Goal: Information Seeking & Learning: Learn about a topic

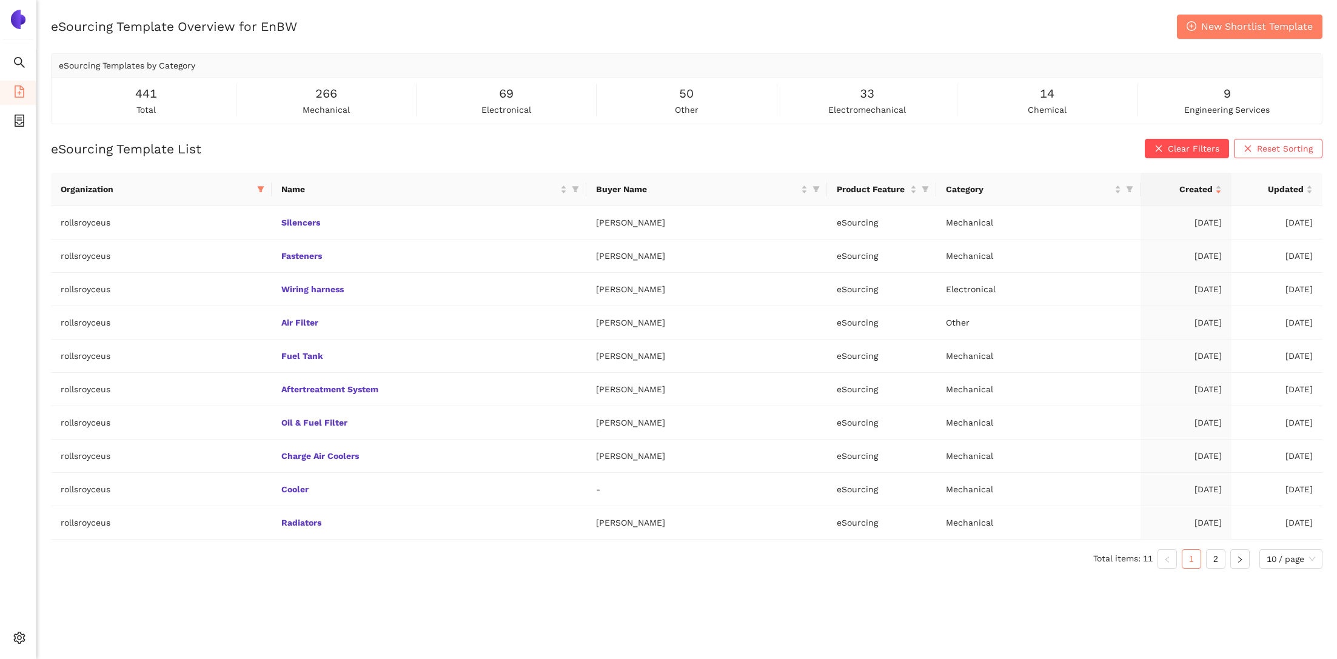
click at [13, 623] on ul "Search eSourcing Templates eSourcing Projects Settings" at bounding box center [18, 353] width 36 height 609
click at [16, 634] on icon "setting" at bounding box center [19, 638] width 12 height 12
click at [63, 557] on li "Internal Area" at bounding box center [86, 551] width 100 height 24
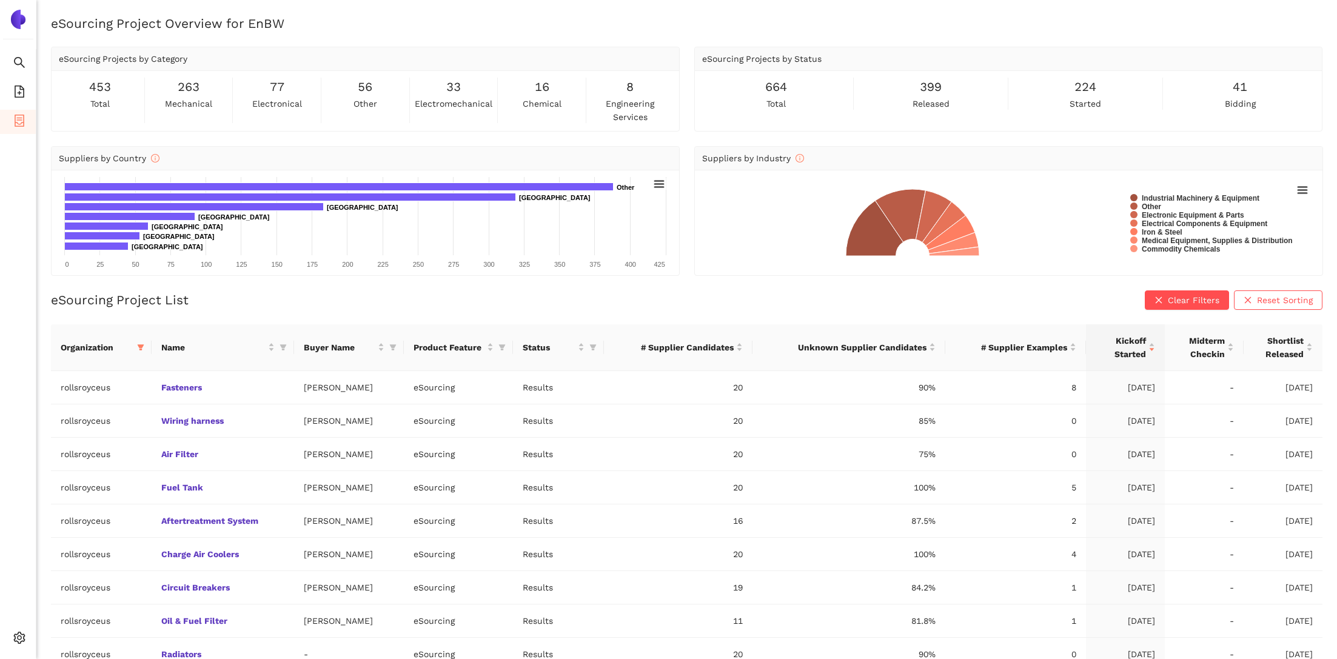
click at [742, 213] on rect at bounding box center [1008, 222] width 613 height 91
click at [138, 350] on icon "filter" at bounding box center [140, 347] width 7 height 7
click at [121, 368] on input "text" at bounding box center [100, 371] width 106 height 13
type input "zeiss"
click at [82, 392] on span "zeiss" at bounding box center [85, 398] width 106 height 13
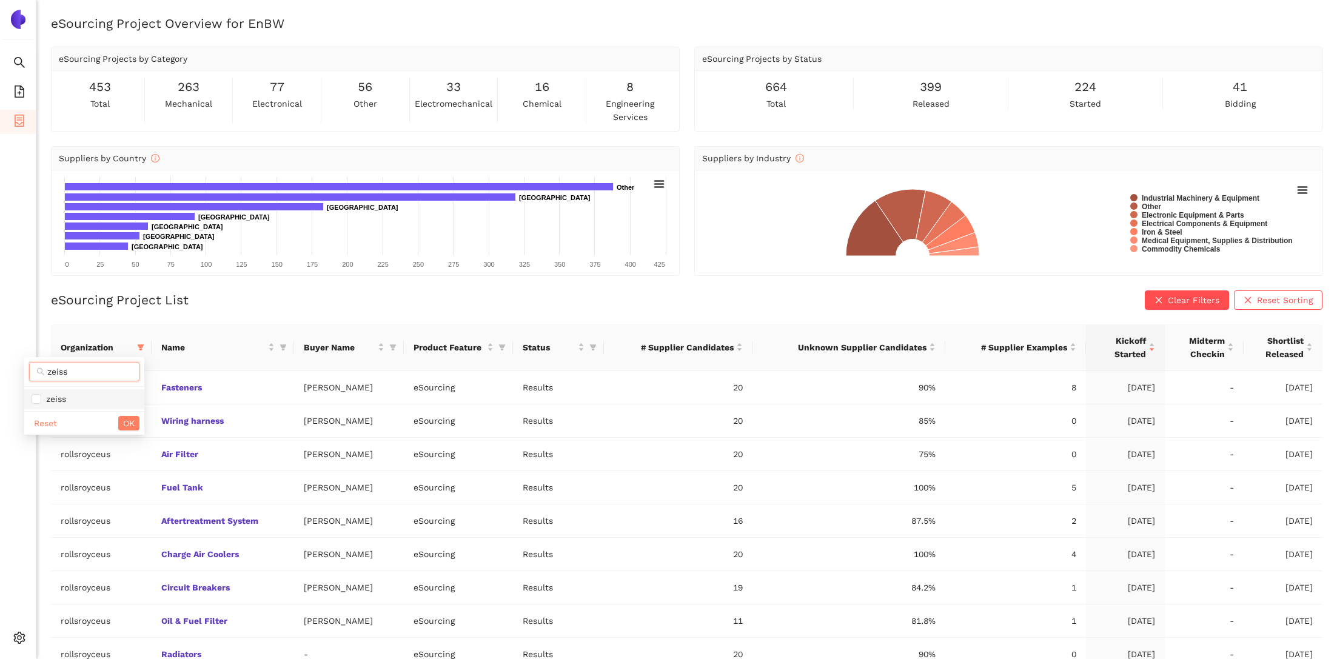
checkbox input "true"
click at [129, 418] on span "OK" at bounding box center [129, 423] width 12 height 13
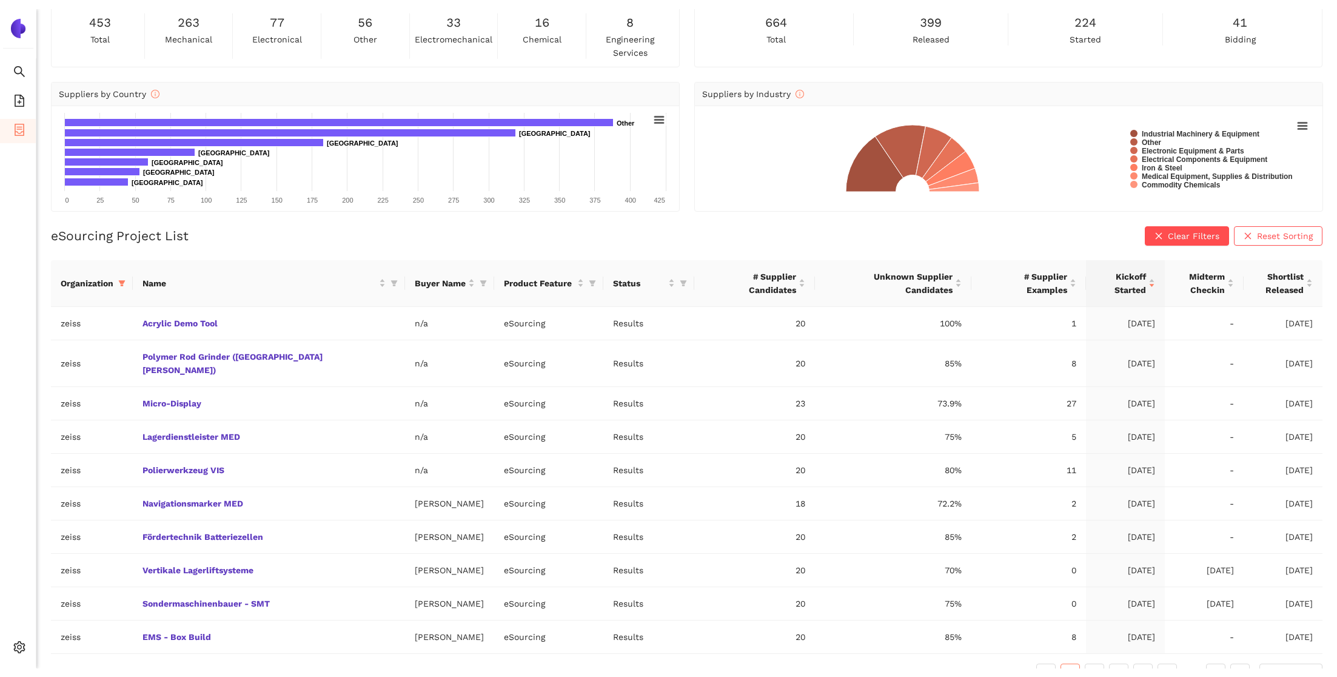
scroll to position [64, 0]
click at [0, 0] on link "Navigationsmarker MED" at bounding box center [0, 0] width 0 height 0
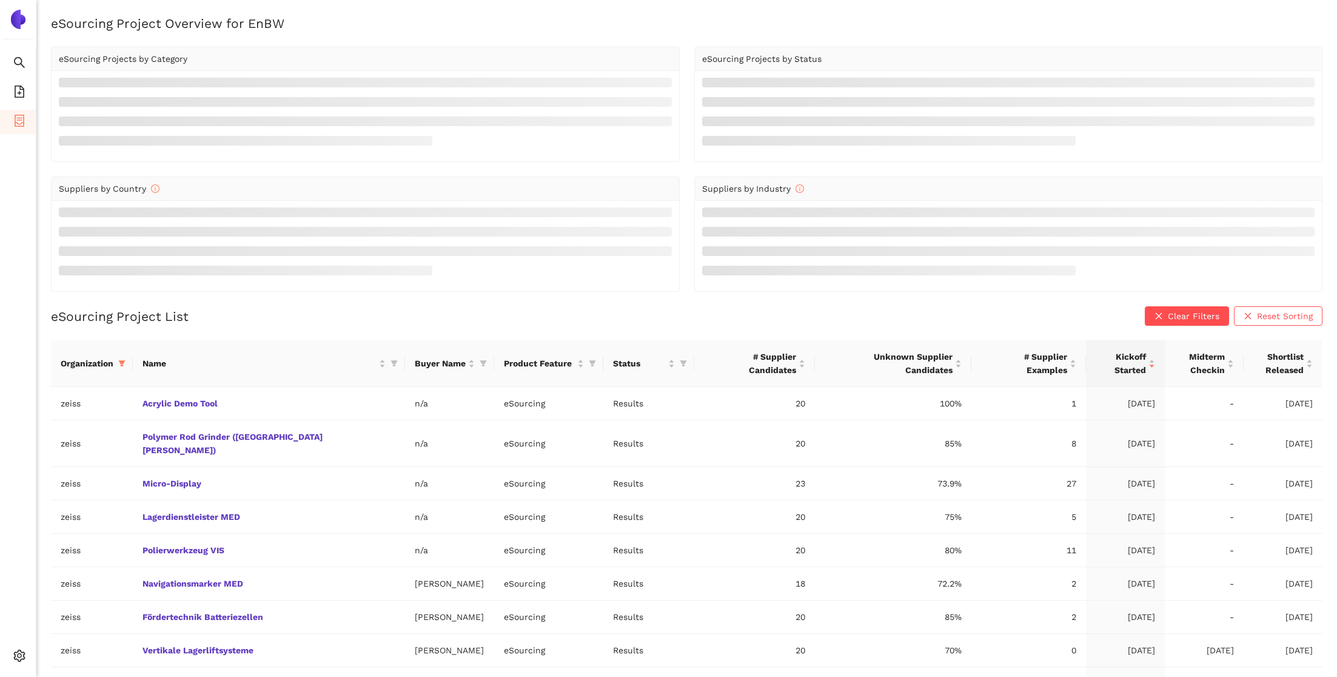
scroll to position [64, 0]
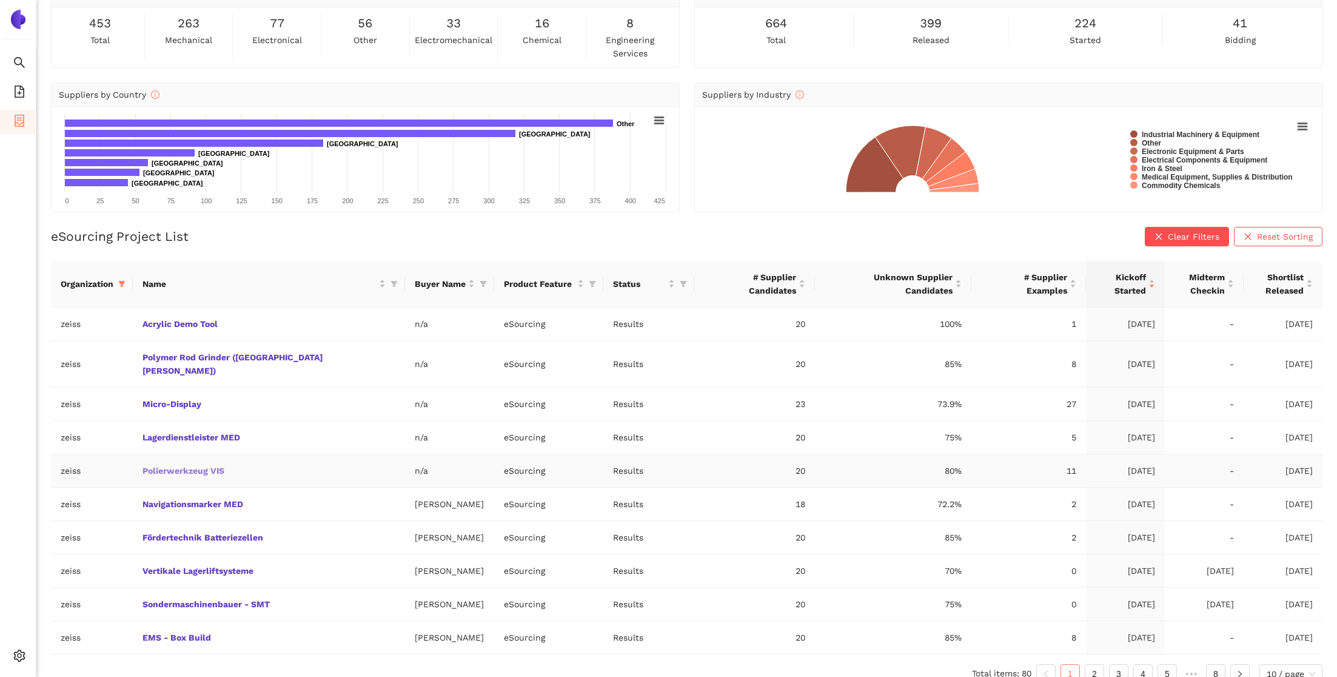
click at [0, 0] on link "Polierwerkzeug VIS" at bounding box center [0, 0] width 0 height 0
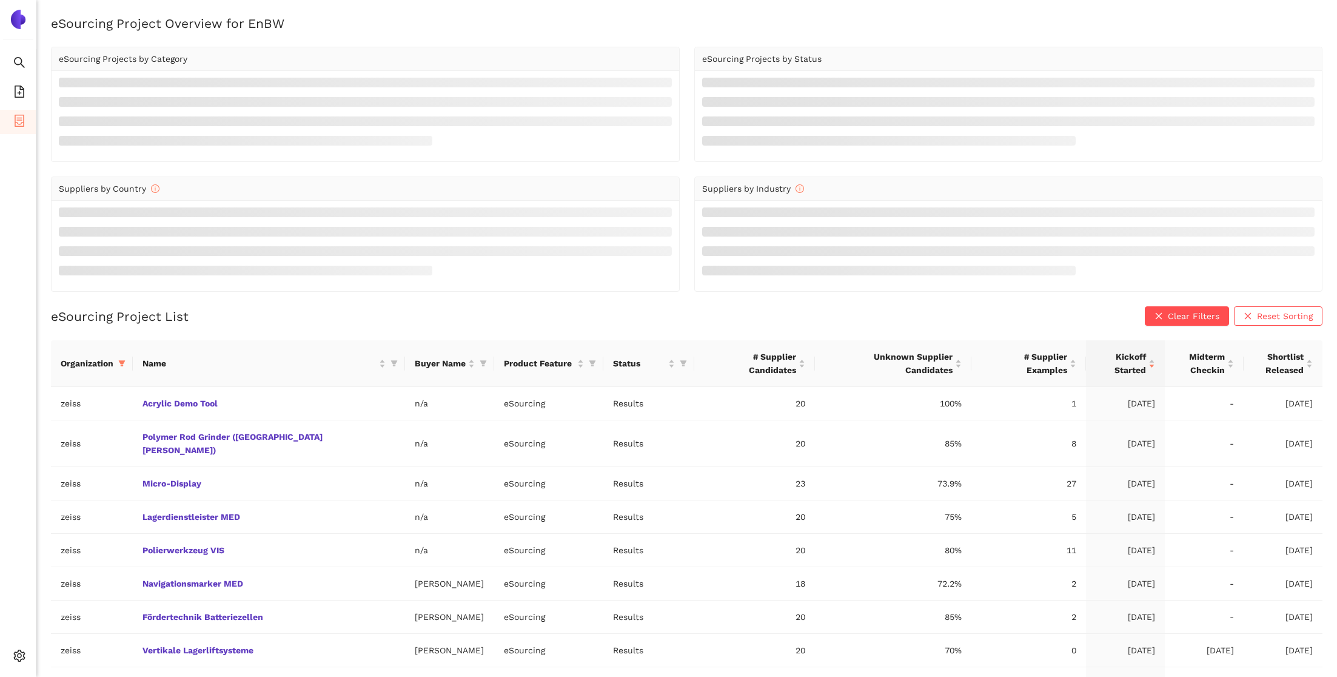
scroll to position [64, 0]
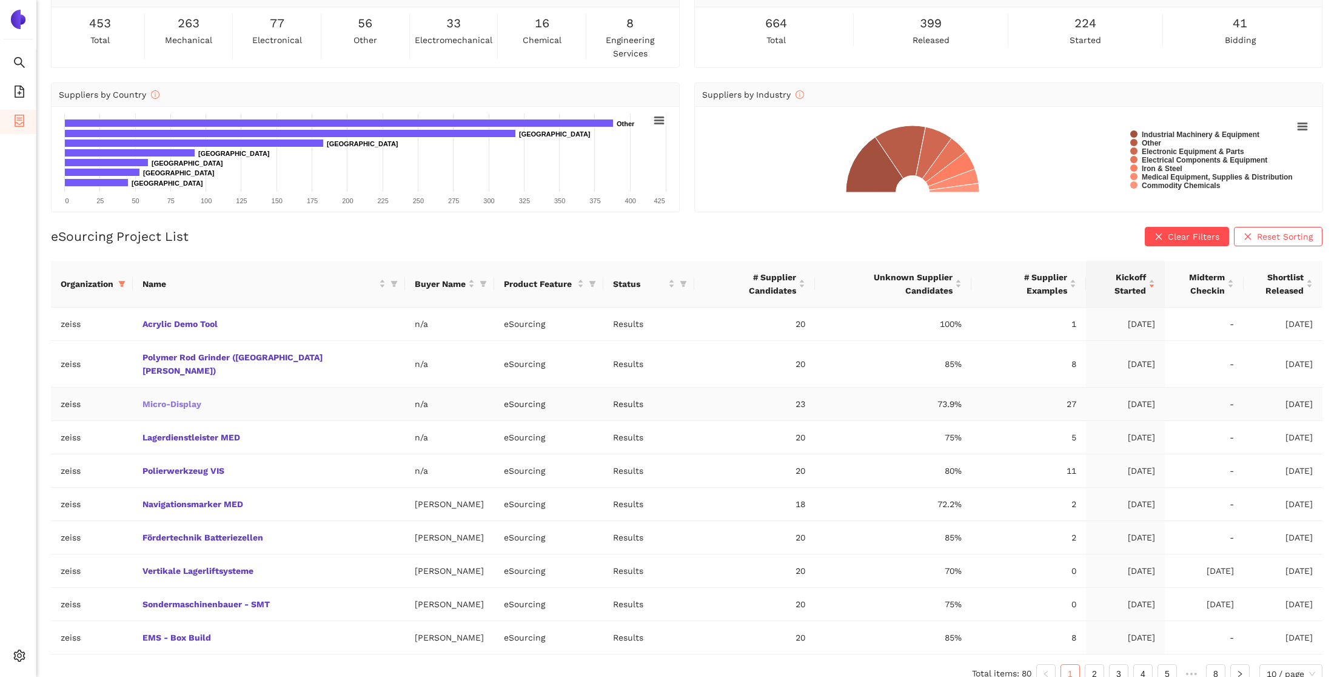
click at [0, 0] on link "Micro-Display" at bounding box center [0, 0] width 0 height 0
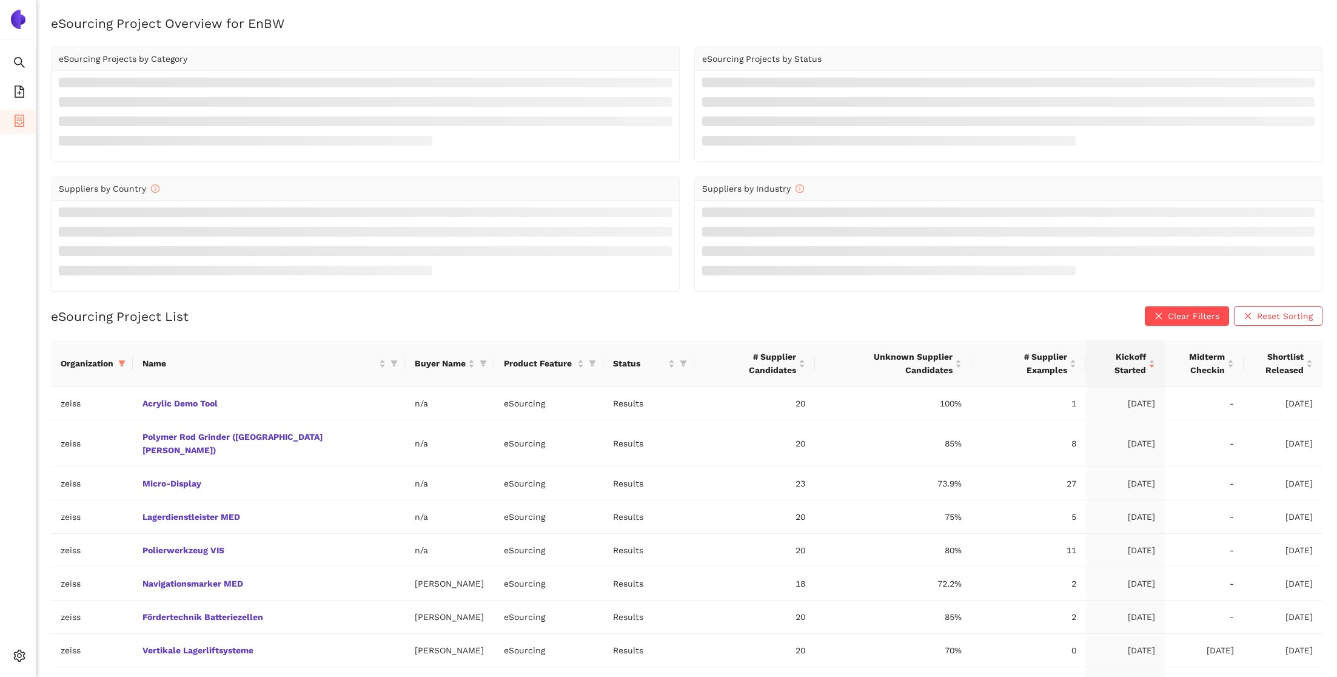
scroll to position [64, 0]
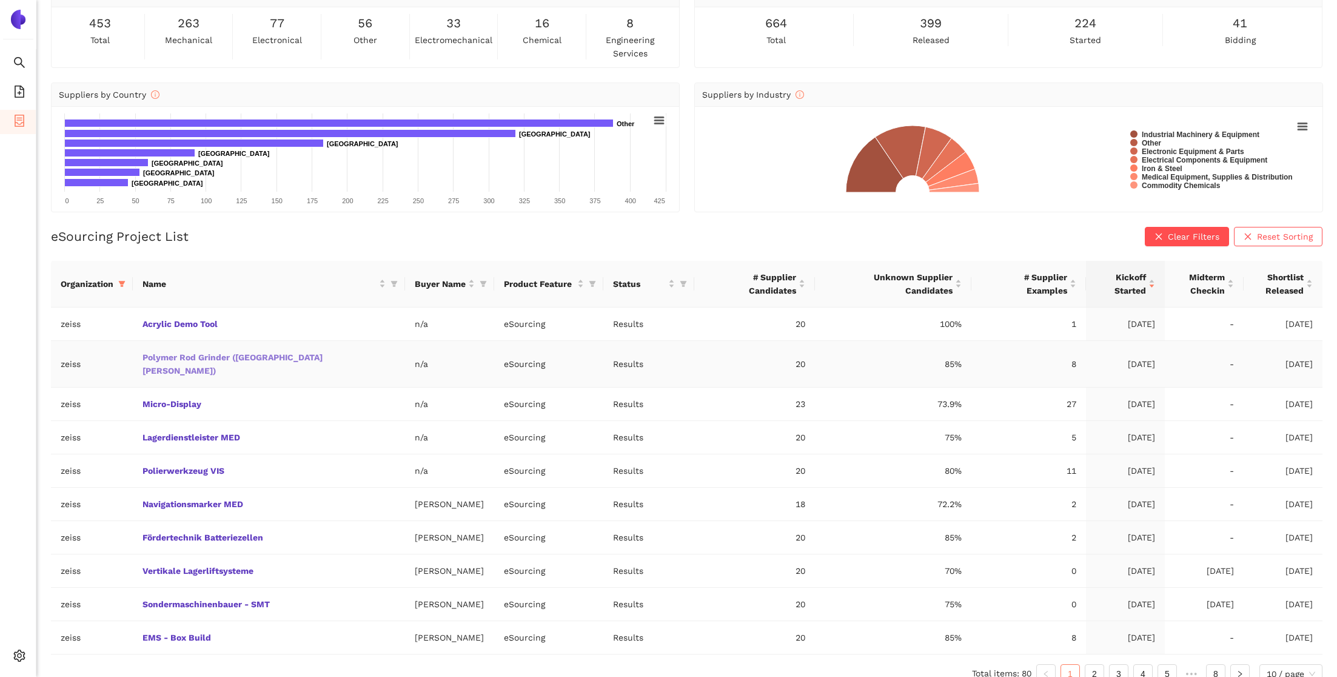
click at [0, 0] on link "Polymer Rod Grinder (Fort Knox)" at bounding box center [0, 0] width 0 height 0
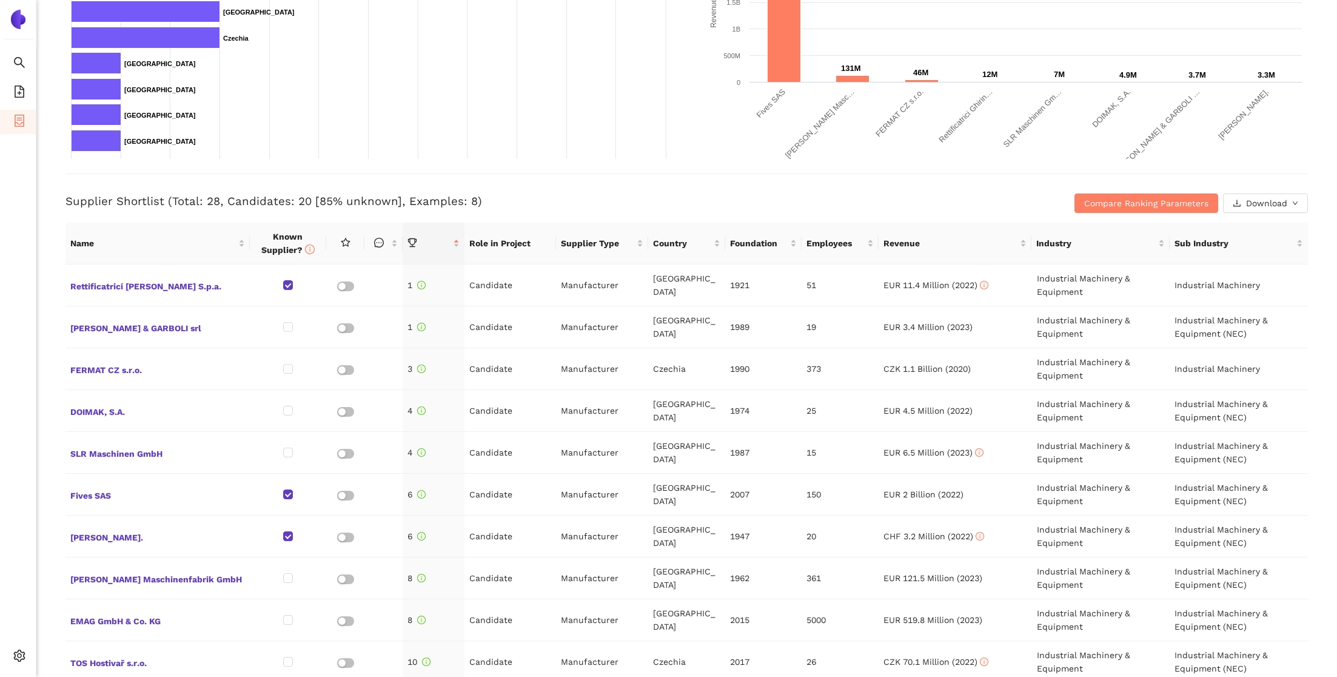
click at [63, 186] on div "Back Delete eSourcing : Polymer Rod Grinder (Fort Knox) Project Timeline Entry …" at bounding box center [686, 338] width 1301 height 677
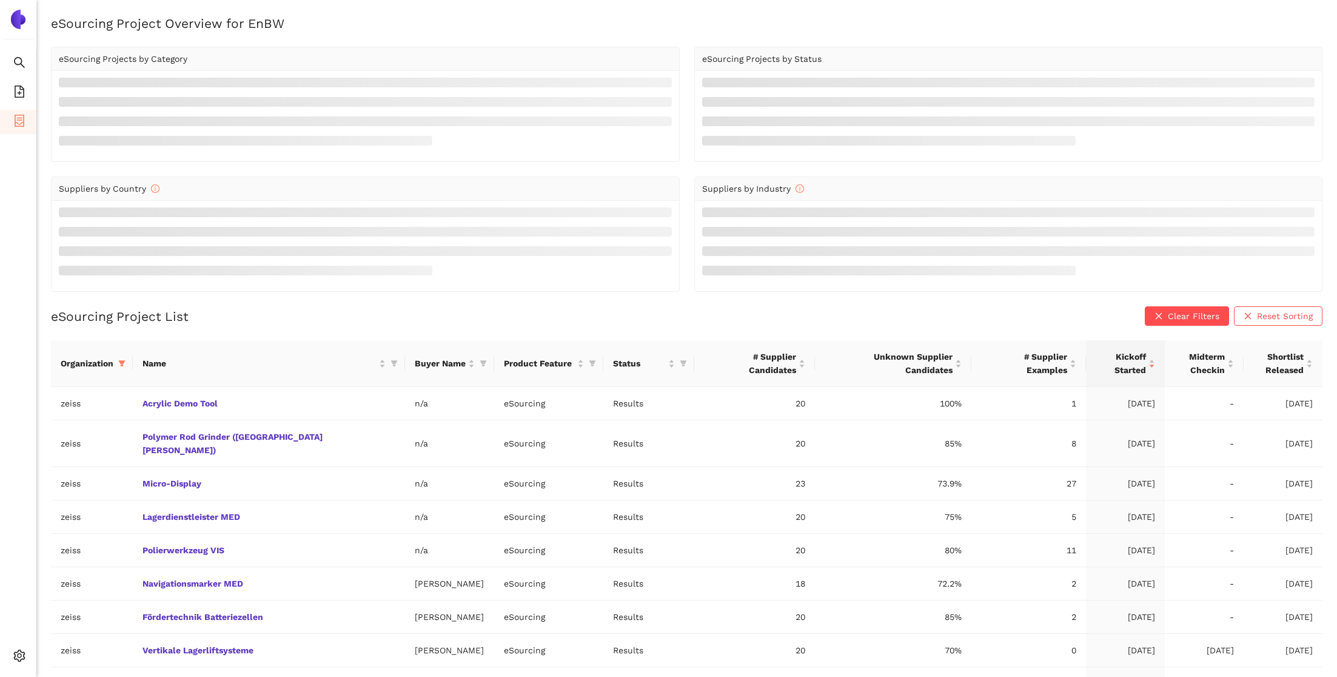
scroll to position [64, 0]
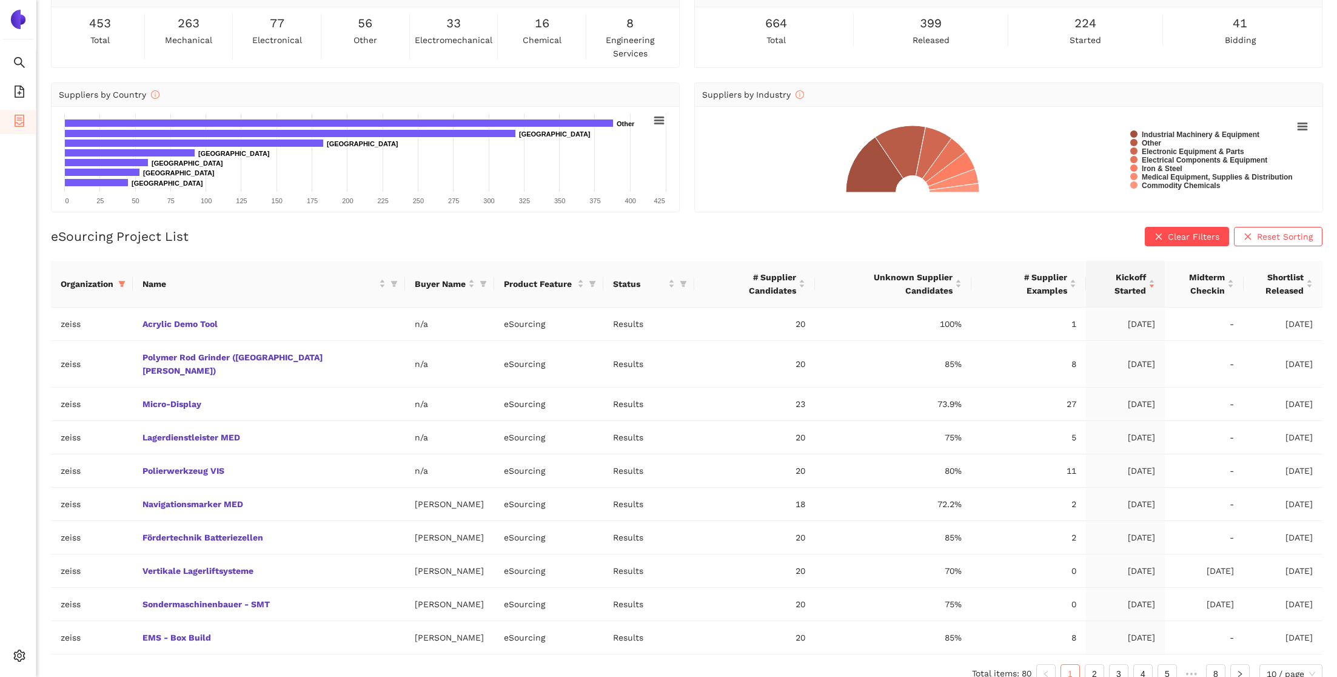
click at [553, 253] on div "eSourcing Project List Clear Filters Reset Sorting Organization Name Buyer Name…" at bounding box center [687, 460] width 1272 height 466
click at [16, 643] on li "Settings" at bounding box center [18, 657] width 36 height 29
click at [19, 657] on icon "setting" at bounding box center [20, 655] width 12 height 12
click at [82, 570] on span "Internal Area" at bounding box center [88, 570] width 54 height 10
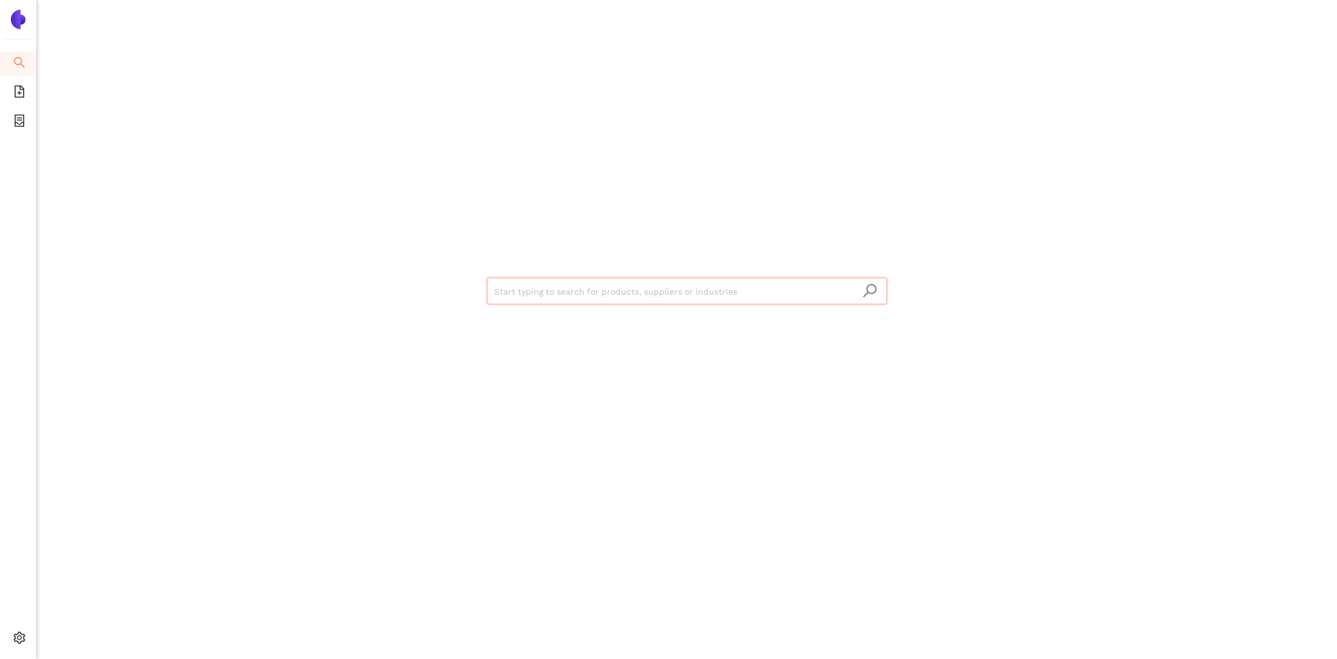
click at [205, 198] on div "Start typing to search for products, suppliers or industries" at bounding box center [686, 329] width 1301 height 659
click at [20, 100] on span "file-add" at bounding box center [19, 93] width 12 height 24
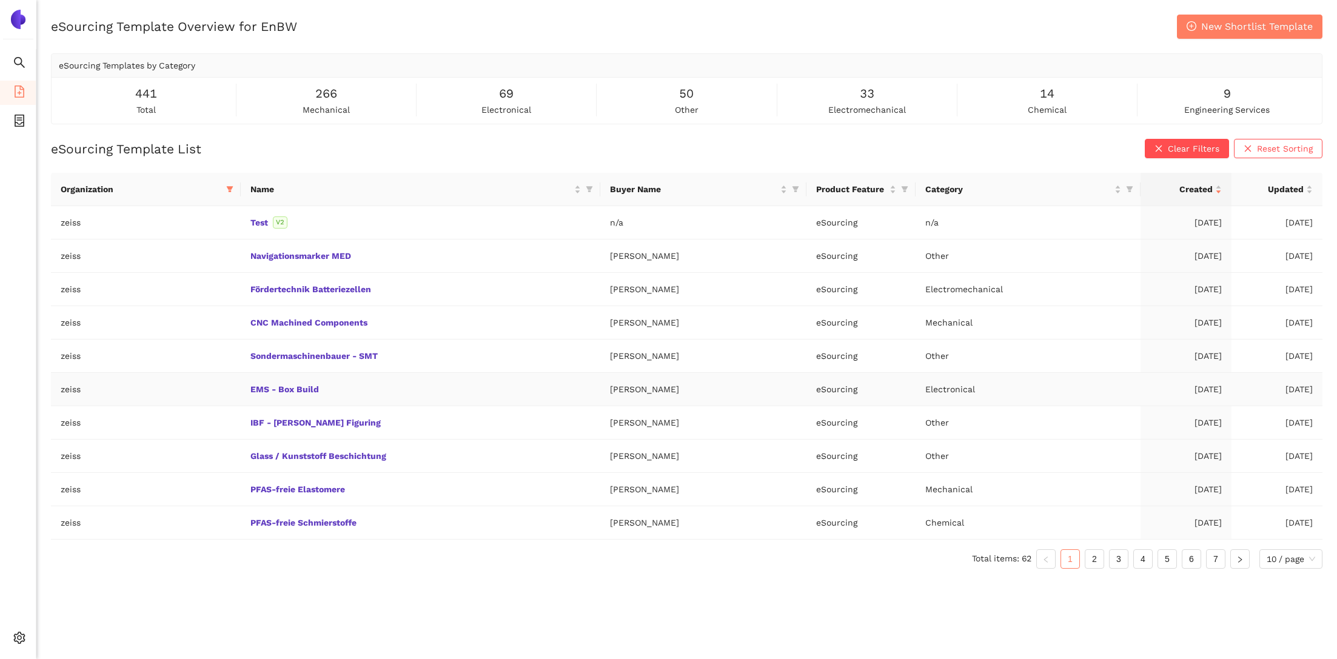
scroll to position [15, 0]
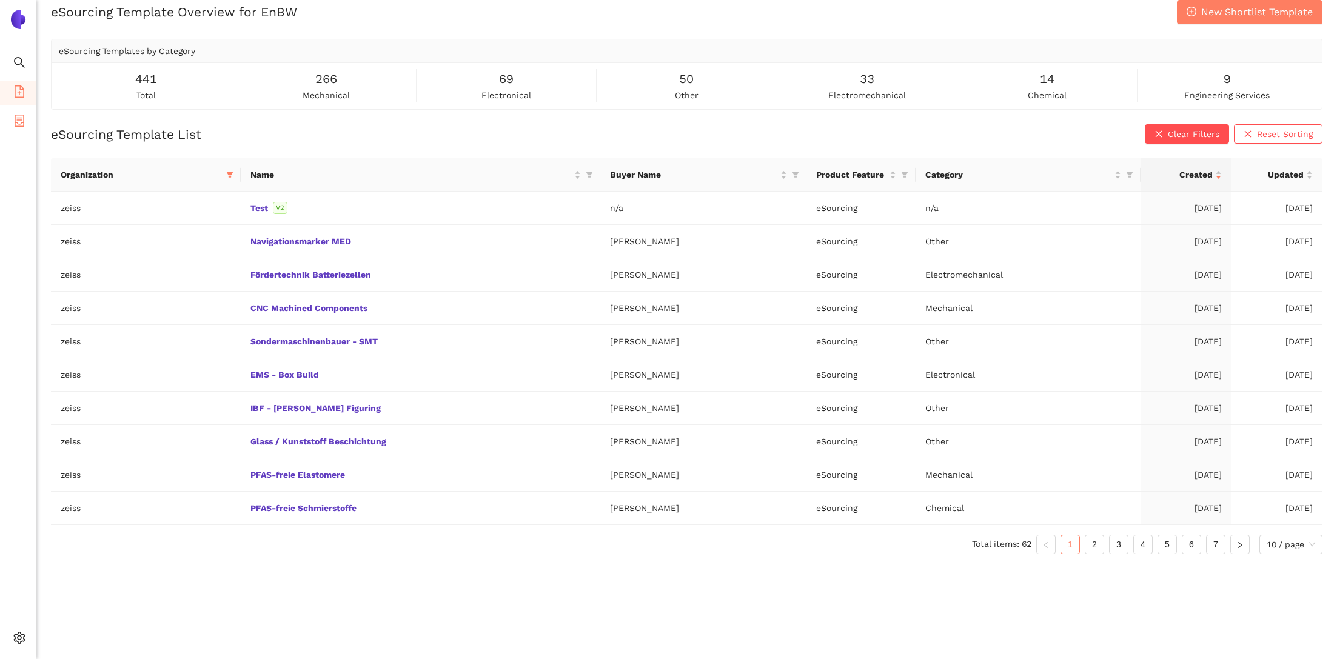
click at [30, 116] on li "eSourcing Projects" at bounding box center [18, 122] width 36 height 24
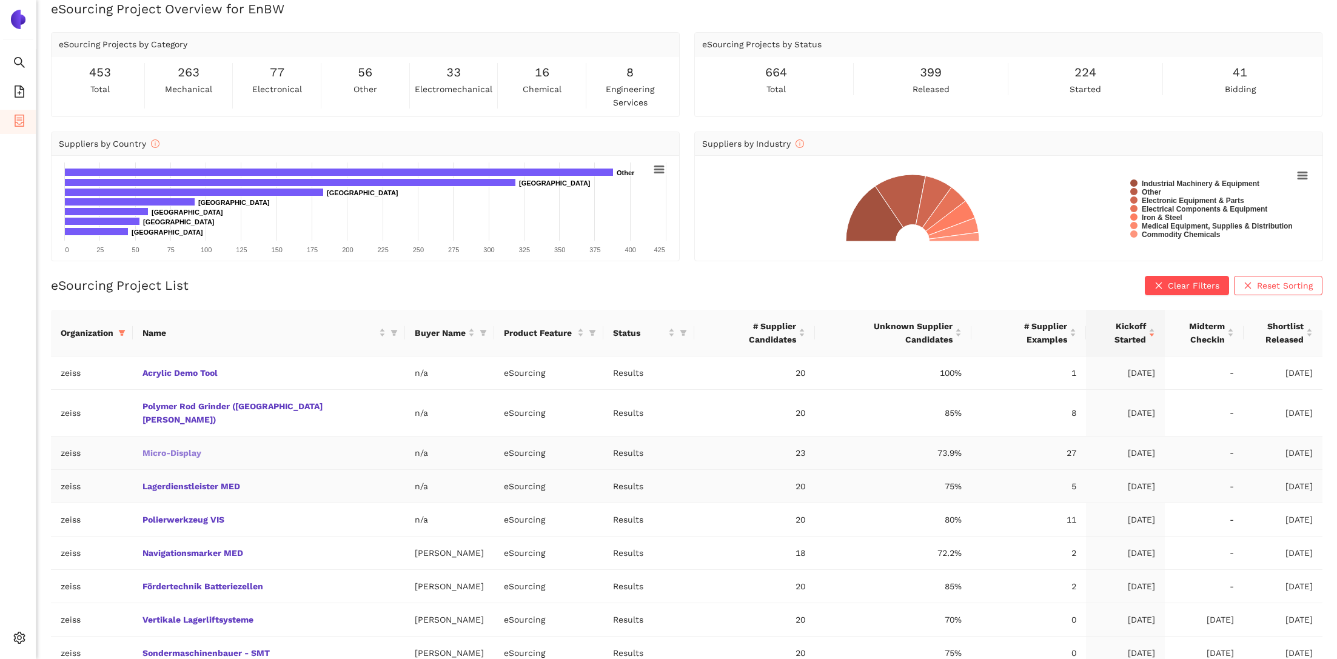
scroll to position [70, 0]
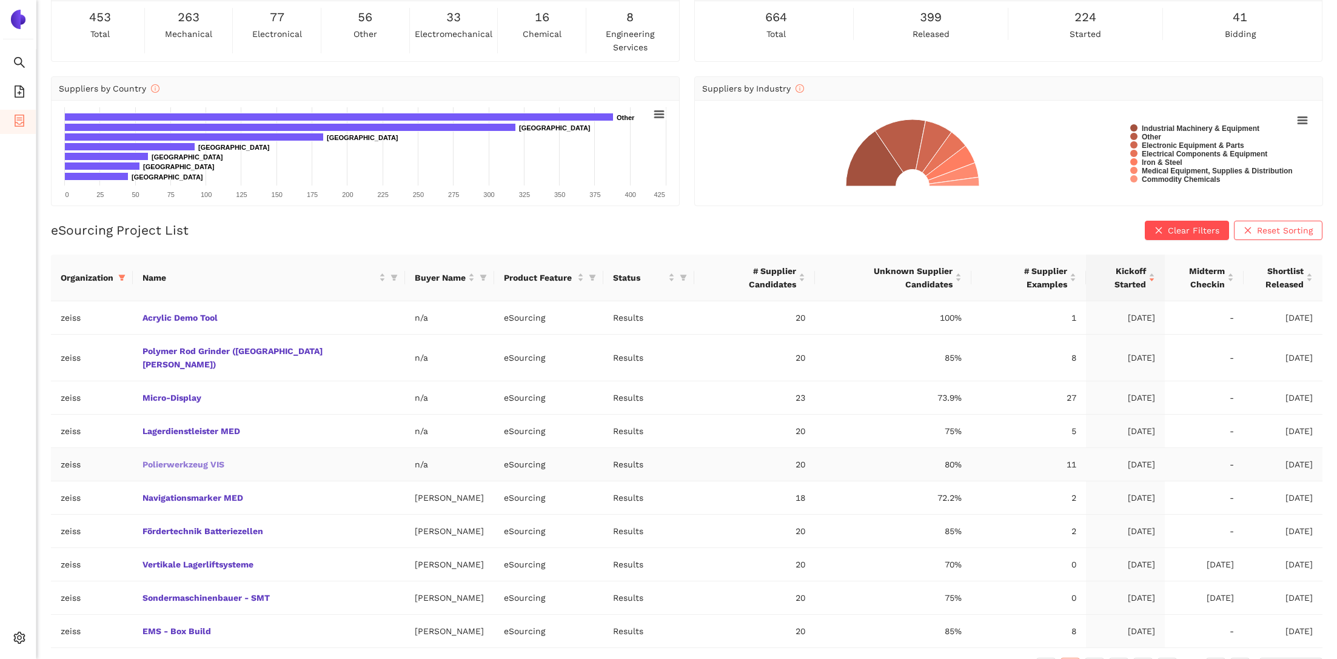
click at [0, 0] on link "Polierwerkzeug VIS" at bounding box center [0, 0] width 0 height 0
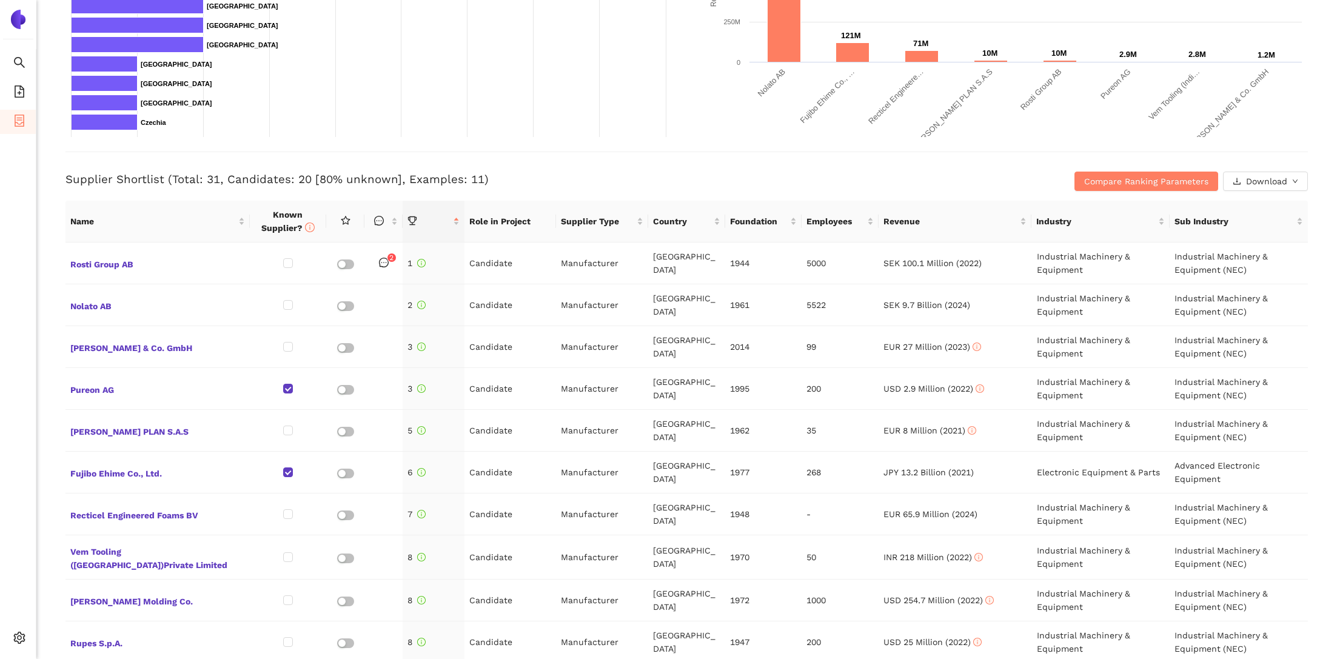
scroll to position [360, 0]
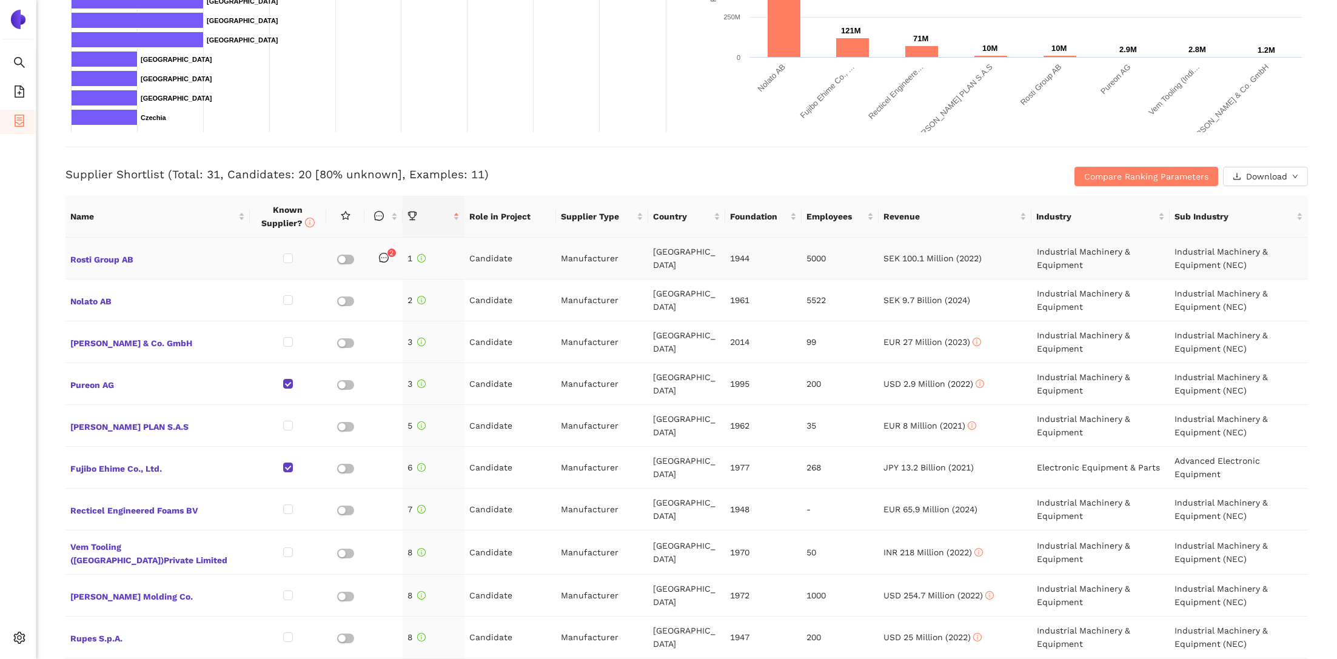
click at [386, 256] on icon "message" at bounding box center [384, 258] width 10 height 10
click at [102, 253] on span "Rosti Group AB" at bounding box center [157, 258] width 175 height 16
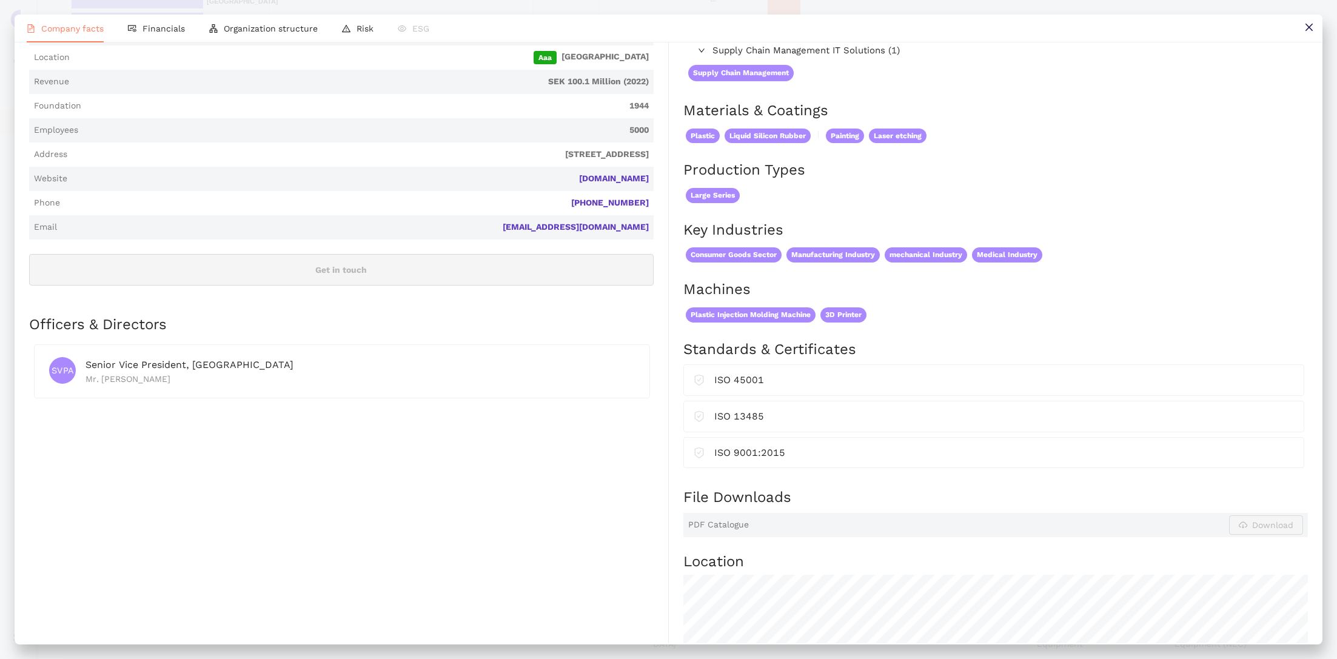
scroll to position [0, 0]
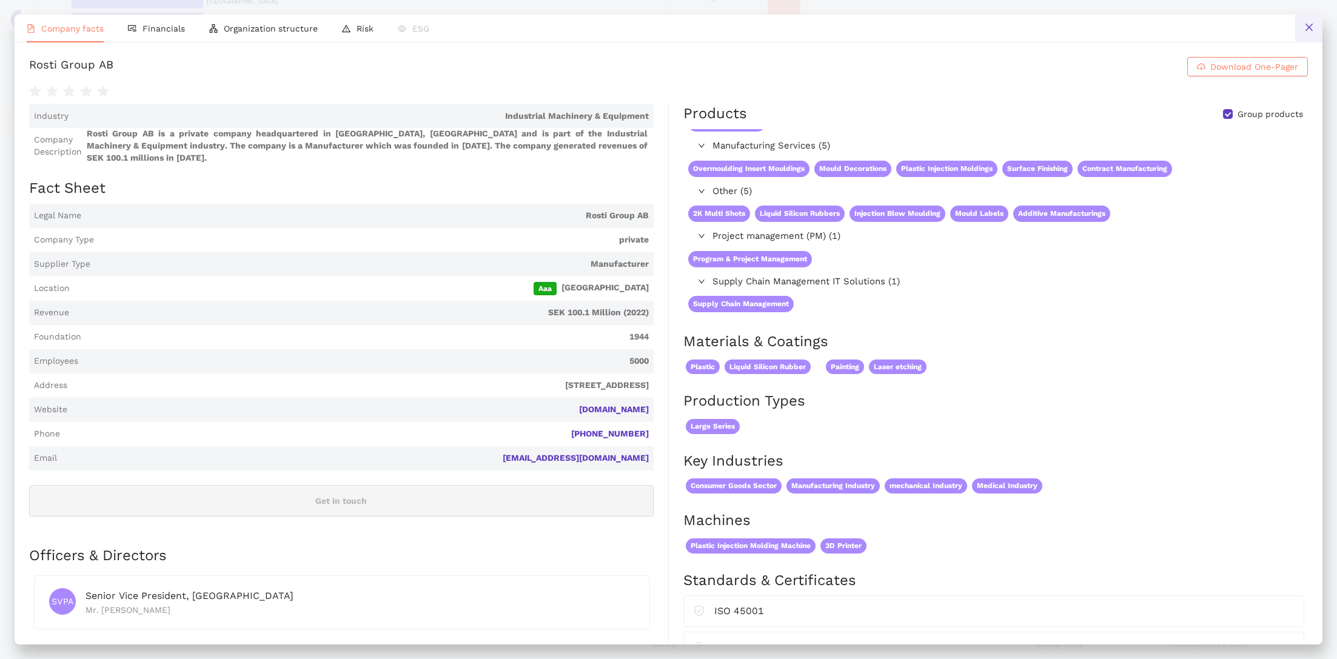
click at [1308, 30] on icon "close" at bounding box center [1309, 27] width 10 height 10
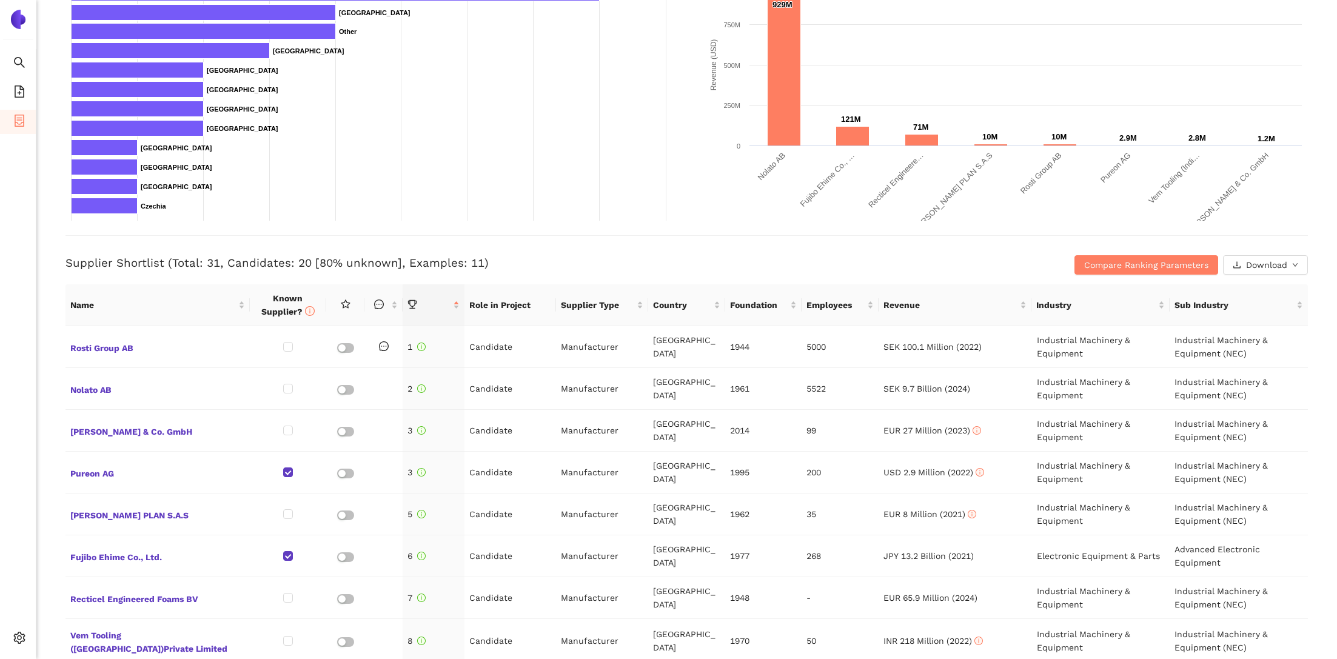
scroll to position [273, 0]
click at [109, 340] on span "Rosti Group AB" at bounding box center [157, 345] width 175 height 16
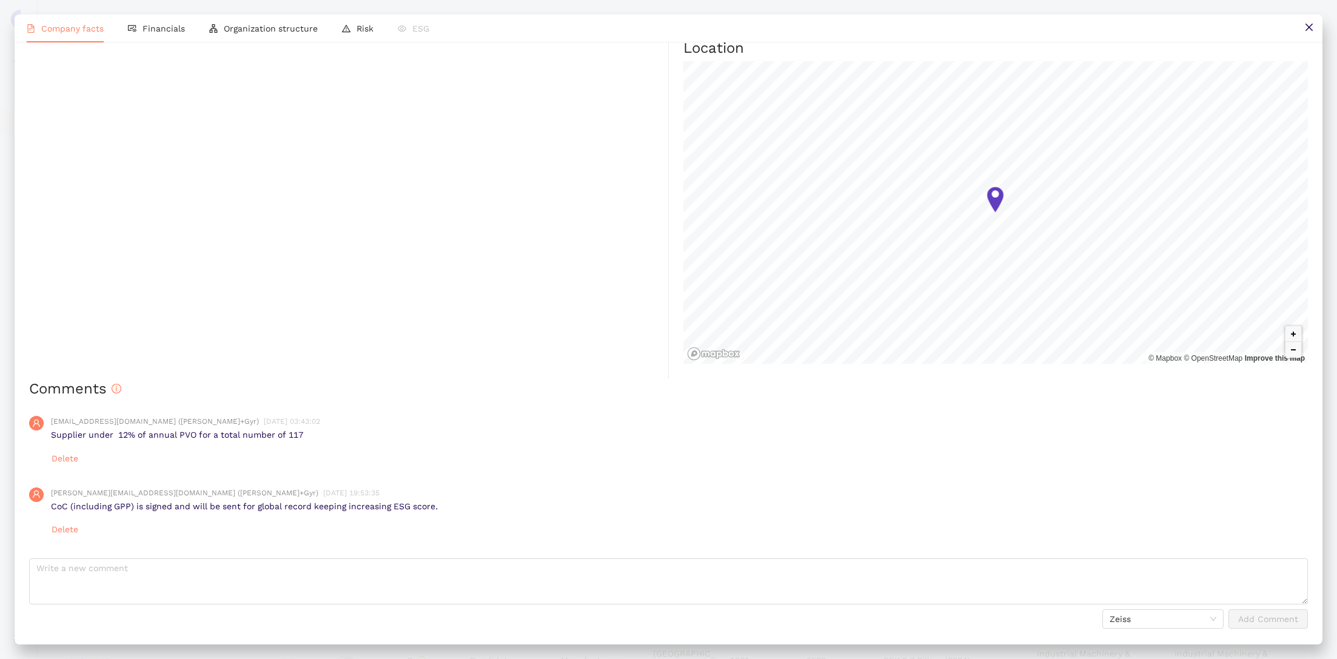
scroll to position [0, 0]
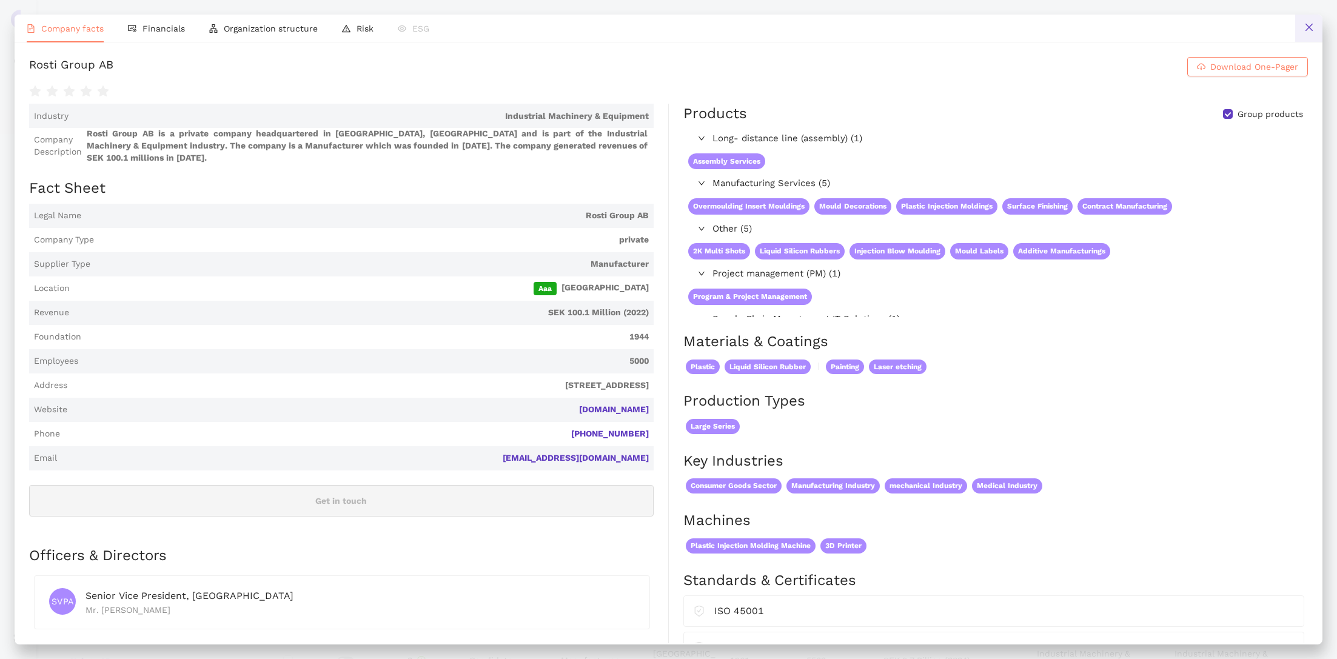
click at [1304, 26] on icon "close" at bounding box center [1309, 27] width 10 height 10
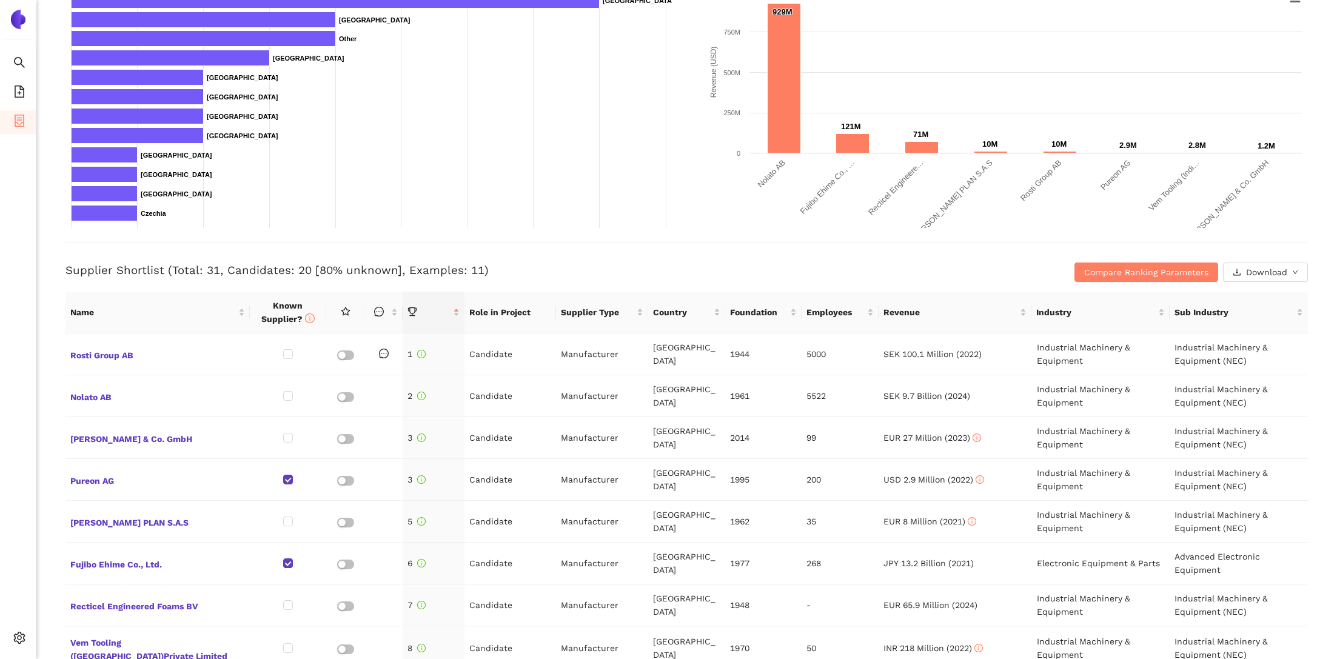
scroll to position [283, 0]
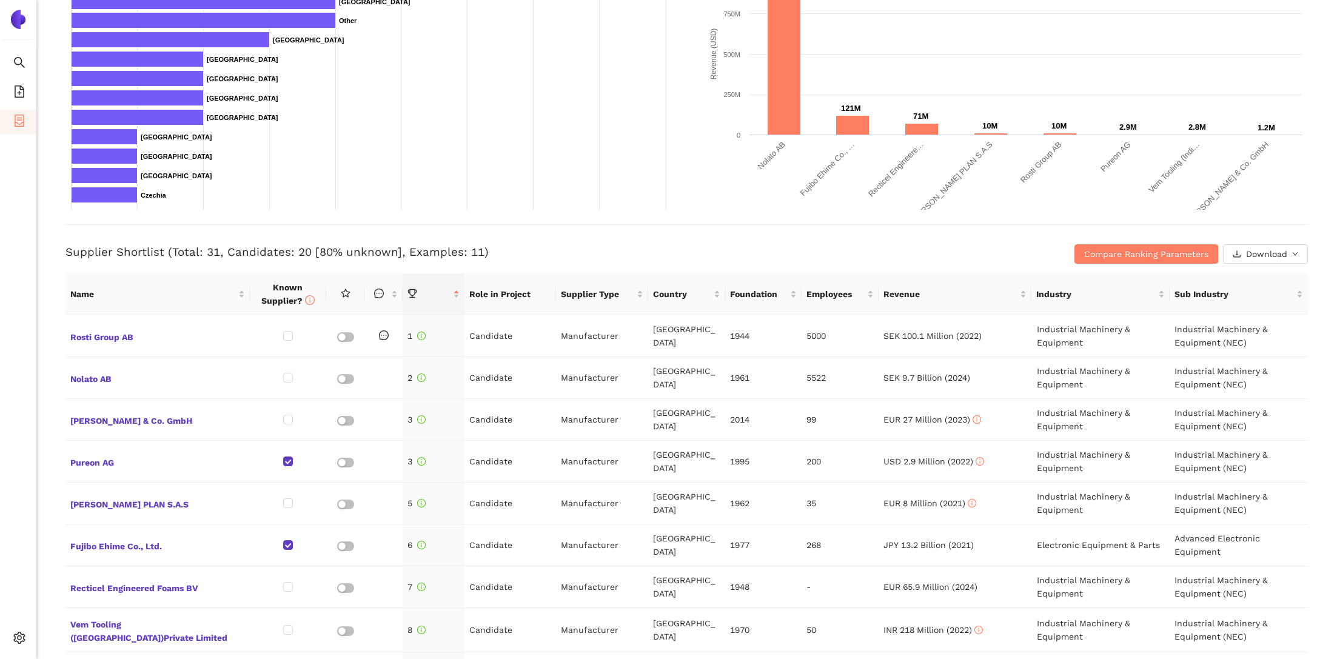
click at [44, 241] on div "Back Delete eSourcing : Polierwerkzeug VIS Project Timeline Entry Mask Kick-Off…" at bounding box center [686, 329] width 1301 height 659
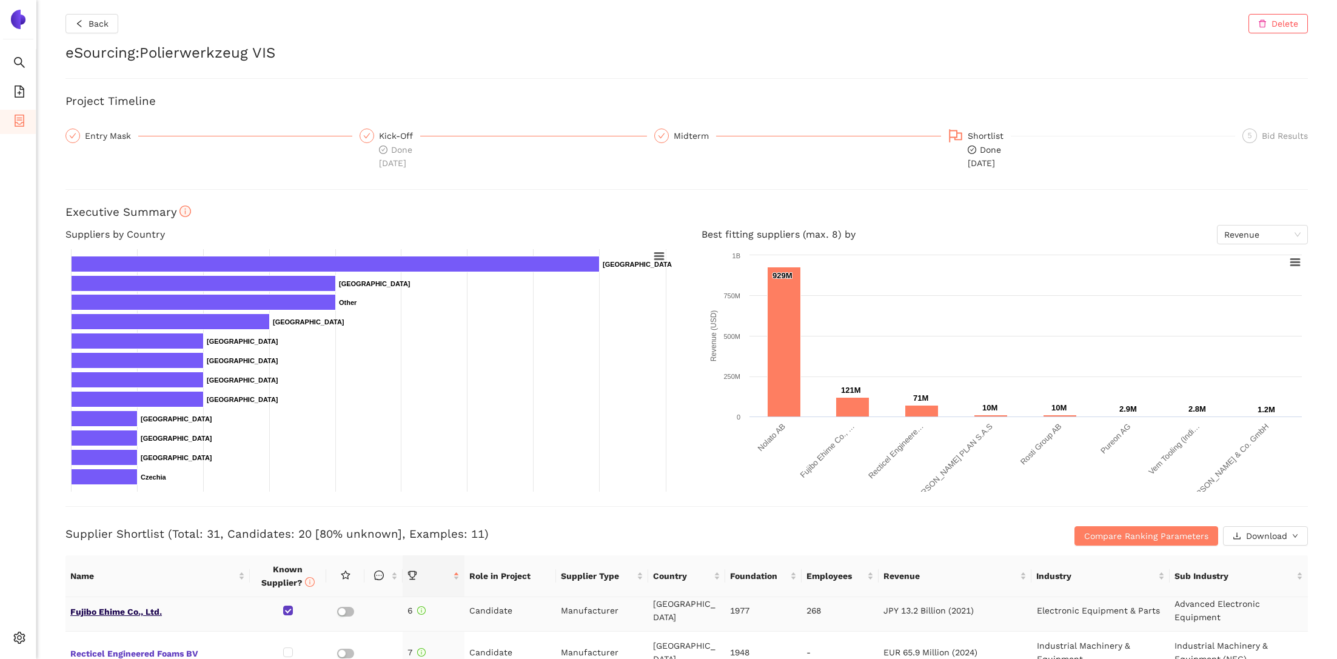
scroll to position [0, 0]
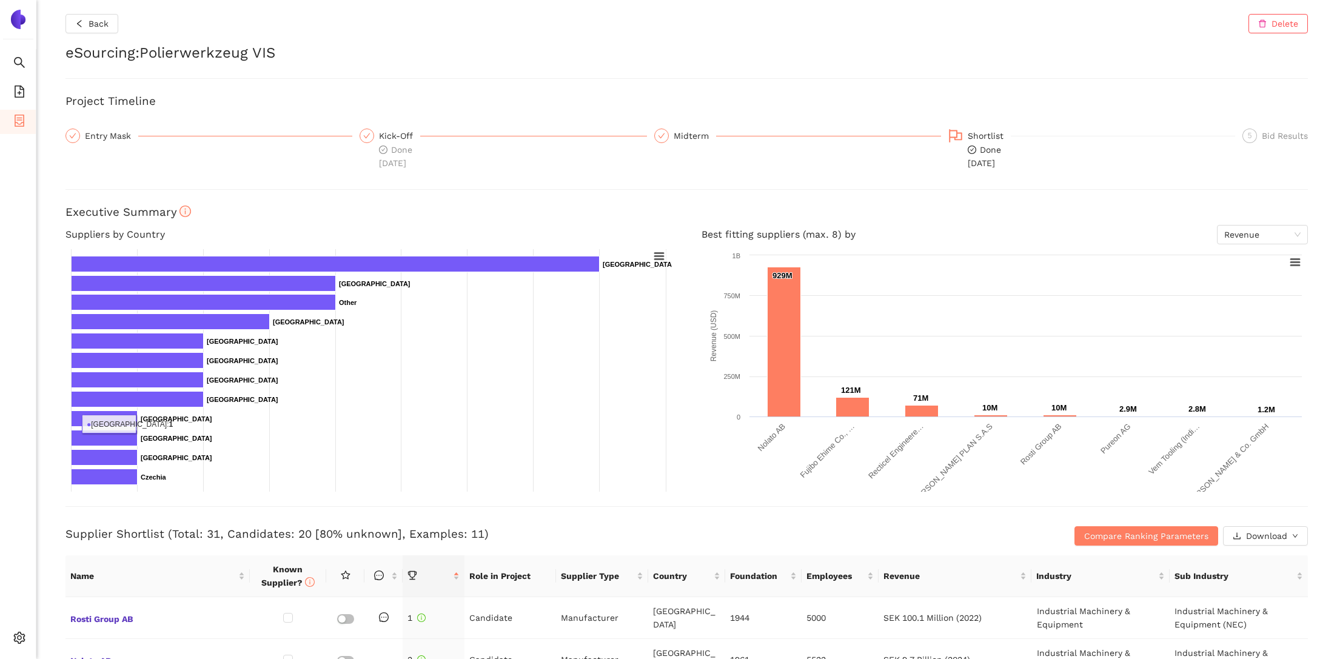
click at [58, 119] on div "Back Delete eSourcing : Polierwerkzeug VIS Project Timeline Entry Mask Kick-Off…" at bounding box center [686, 329] width 1301 height 659
click at [37, 106] on div "Back Delete eSourcing : Polierwerkzeug VIS Project Timeline Entry Mask Kick-Off…" at bounding box center [686, 329] width 1301 height 659
click at [18, 122] on icon "container" at bounding box center [19, 121] width 12 height 12
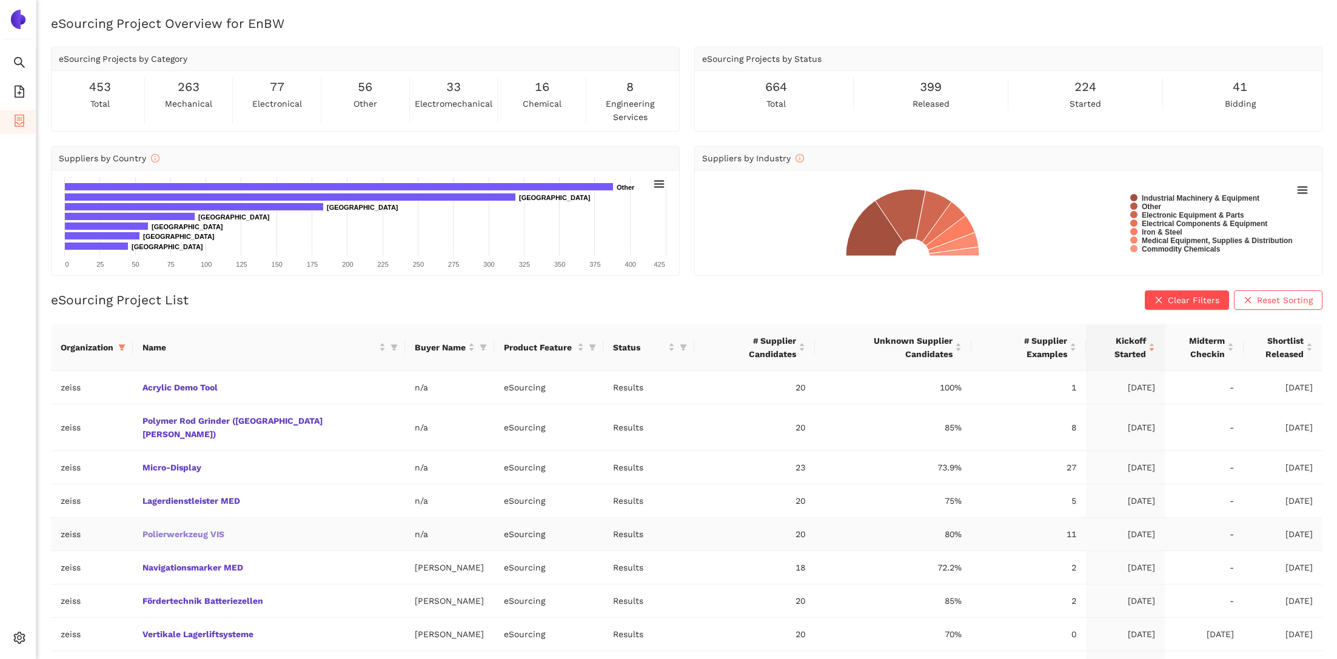
click at [0, 0] on link "Polierwerkzeug VIS" at bounding box center [0, 0] width 0 height 0
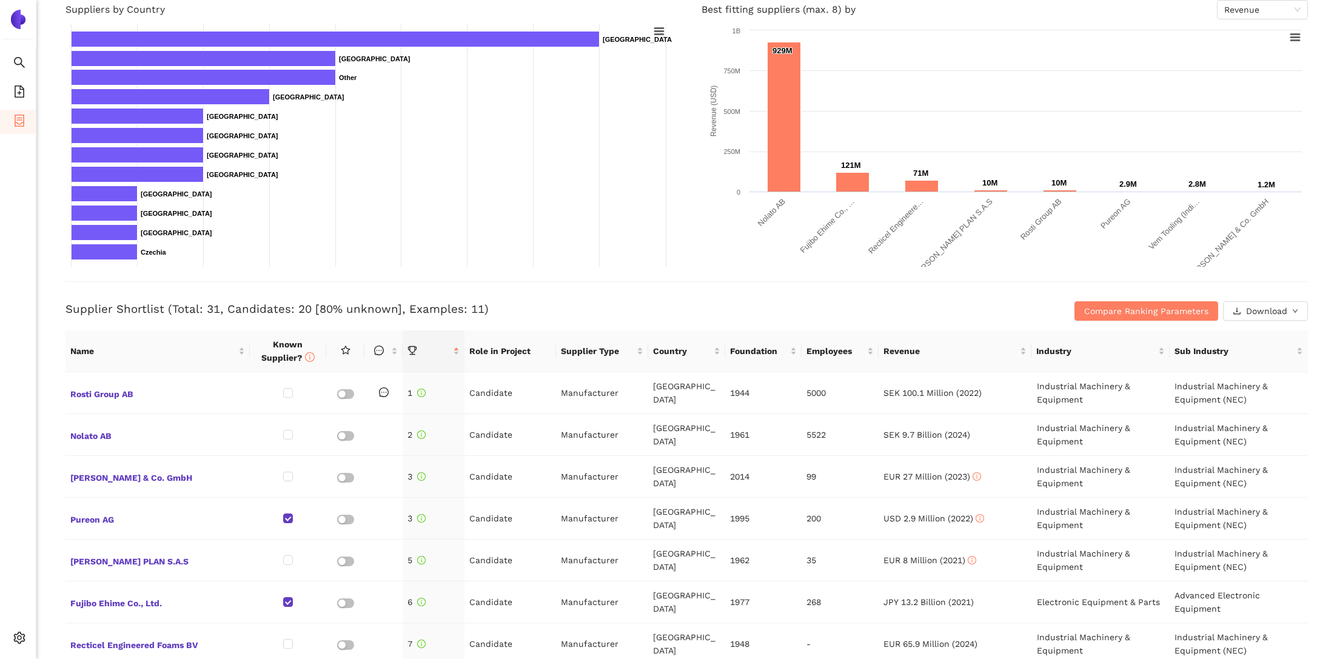
scroll to position [257, 0]
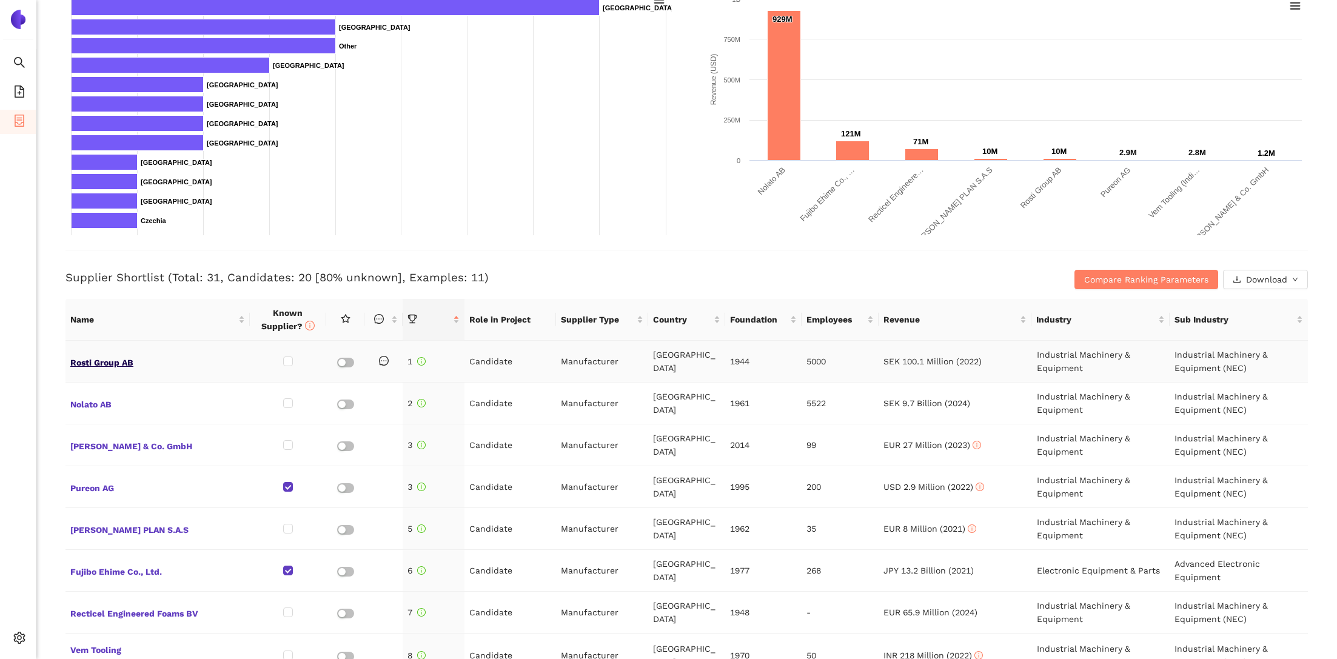
click at [94, 359] on span "Rosti Group AB" at bounding box center [157, 362] width 175 height 16
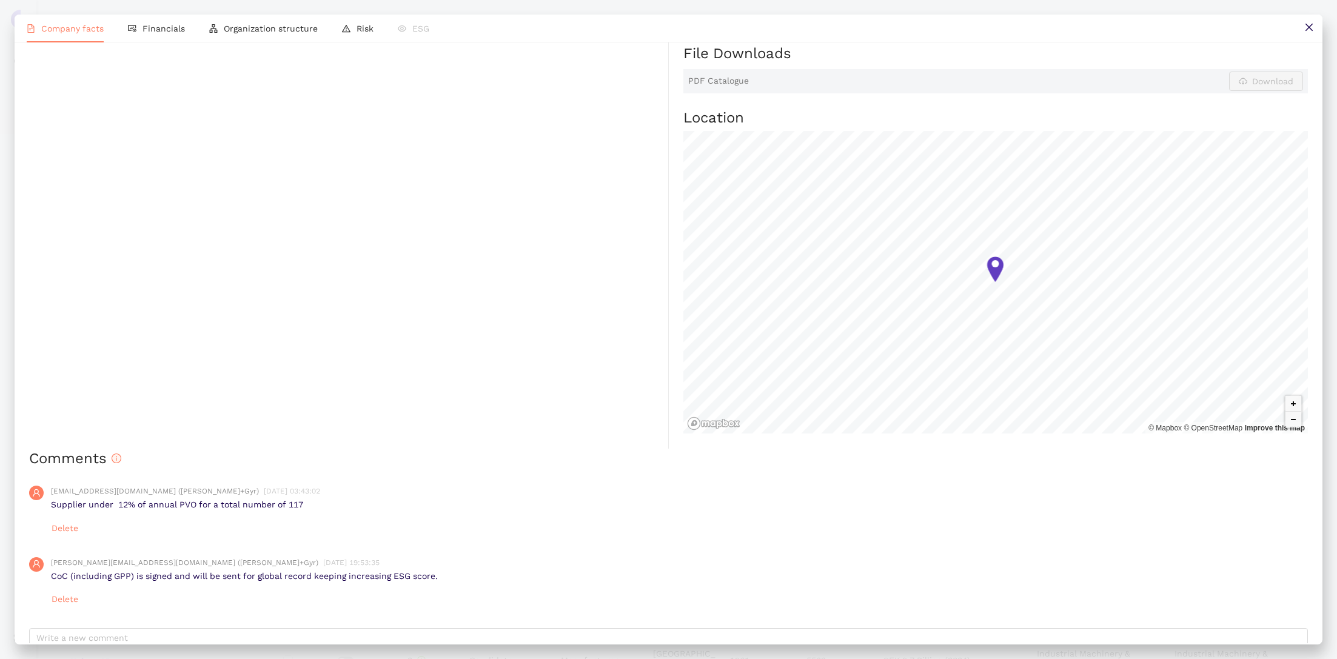
scroll to position [0, 0]
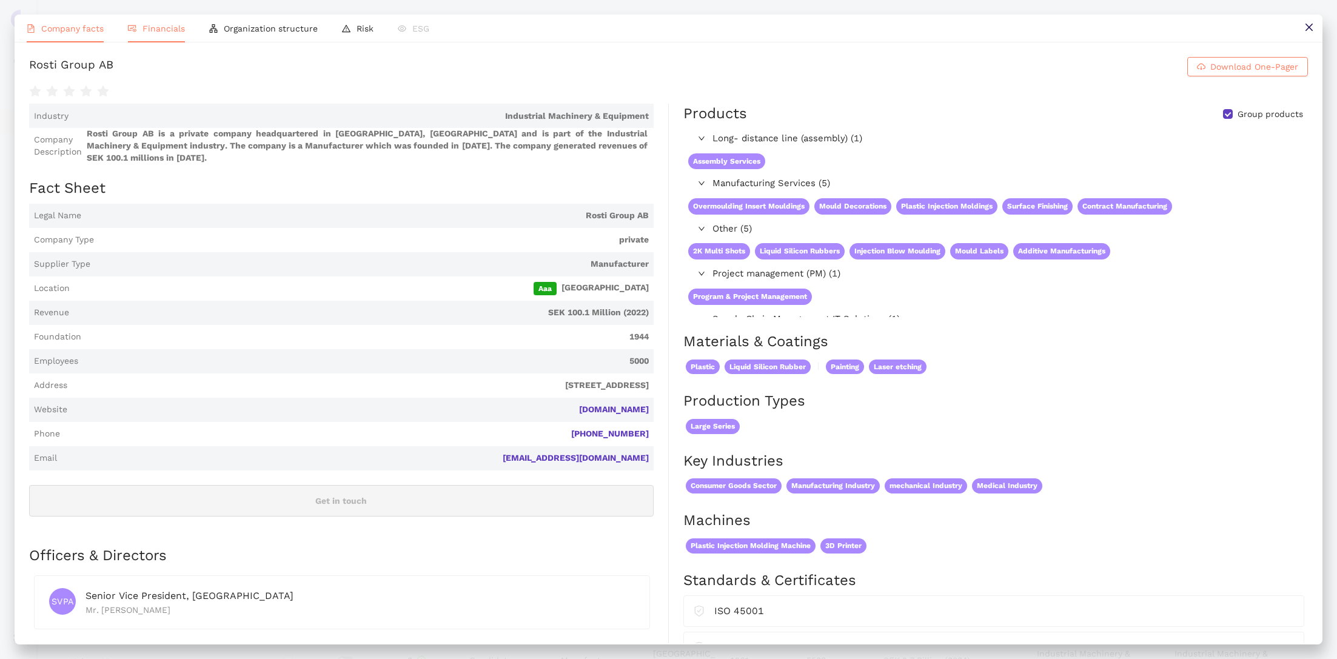
click at [167, 28] on span "Financials" at bounding box center [163, 29] width 42 height 10
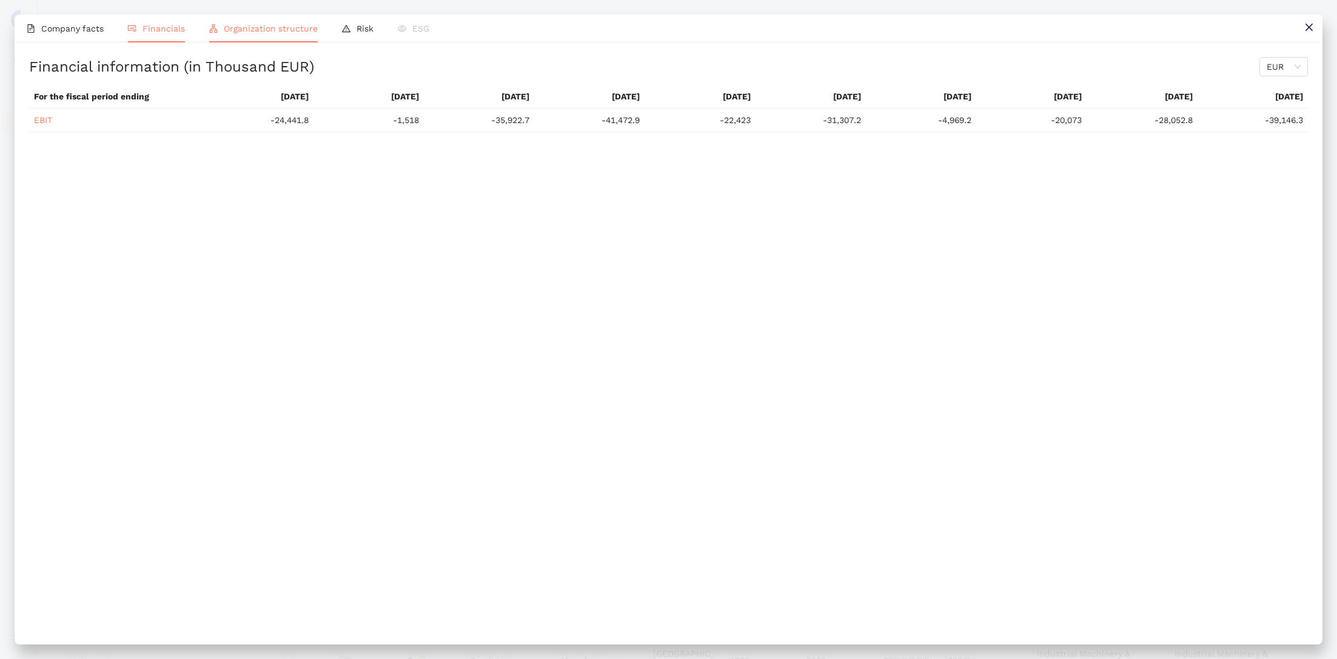
click at [236, 27] on span "Organization structure" at bounding box center [271, 29] width 94 height 10
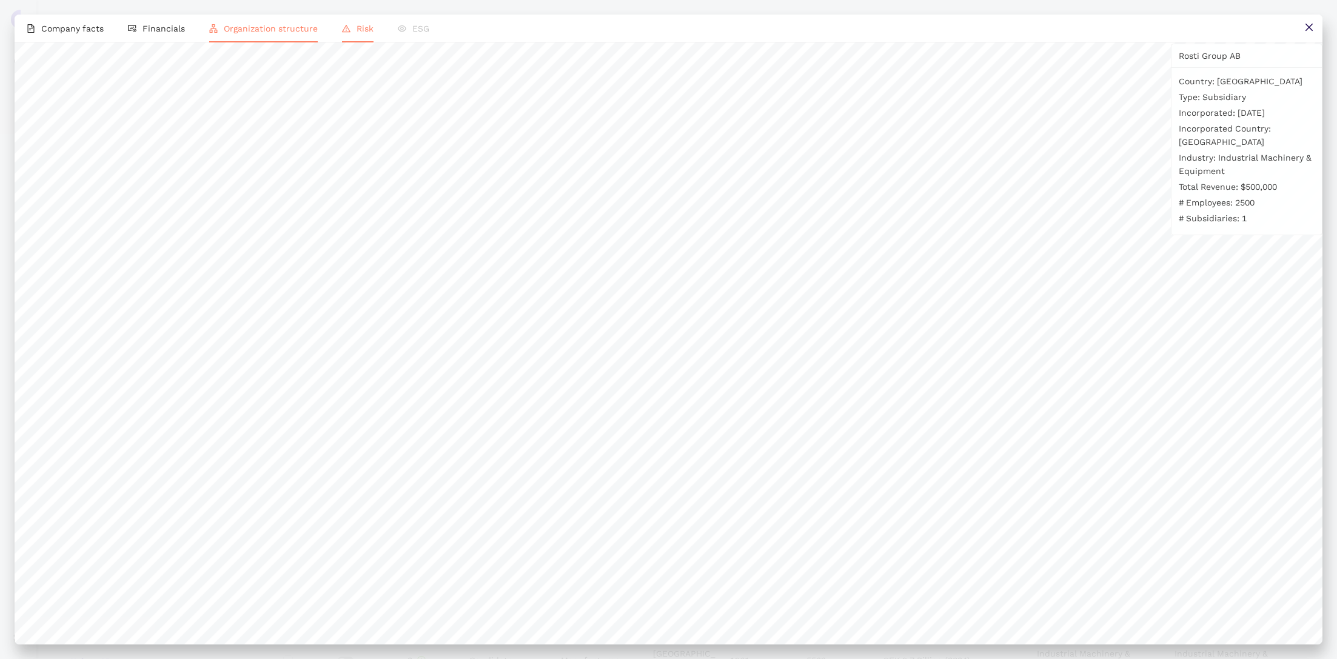
click at [350, 30] on li "Risk" at bounding box center [358, 29] width 56 height 28
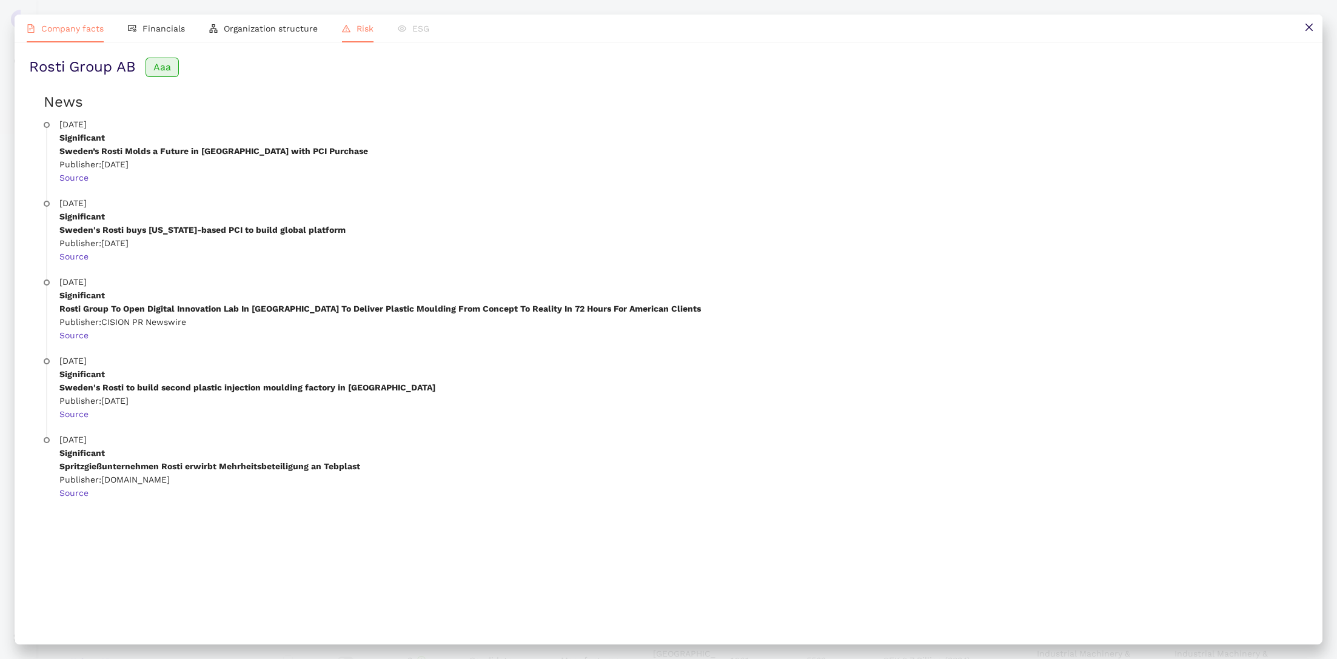
click at [65, 38] on li "Company facts" at bounding box center [65, 29] width 101 height 28
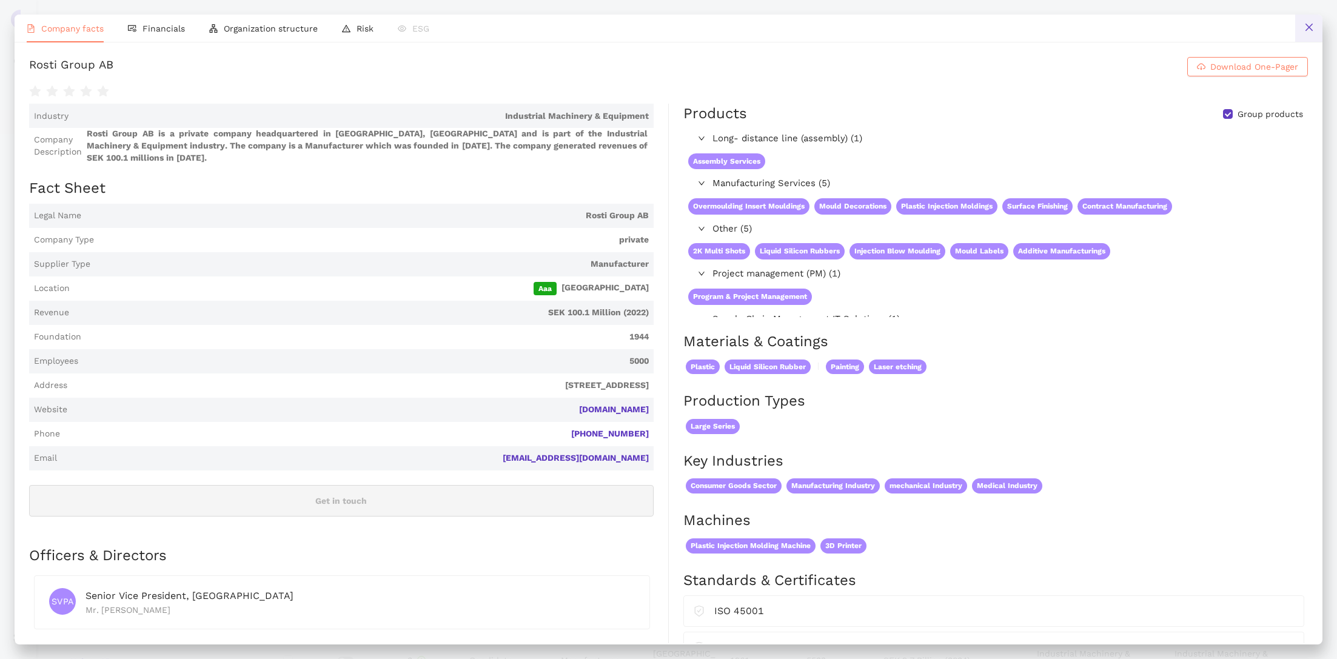
click at [1309, 25] on icon "close" at bounding box center [1309, 27] width 10 height 10
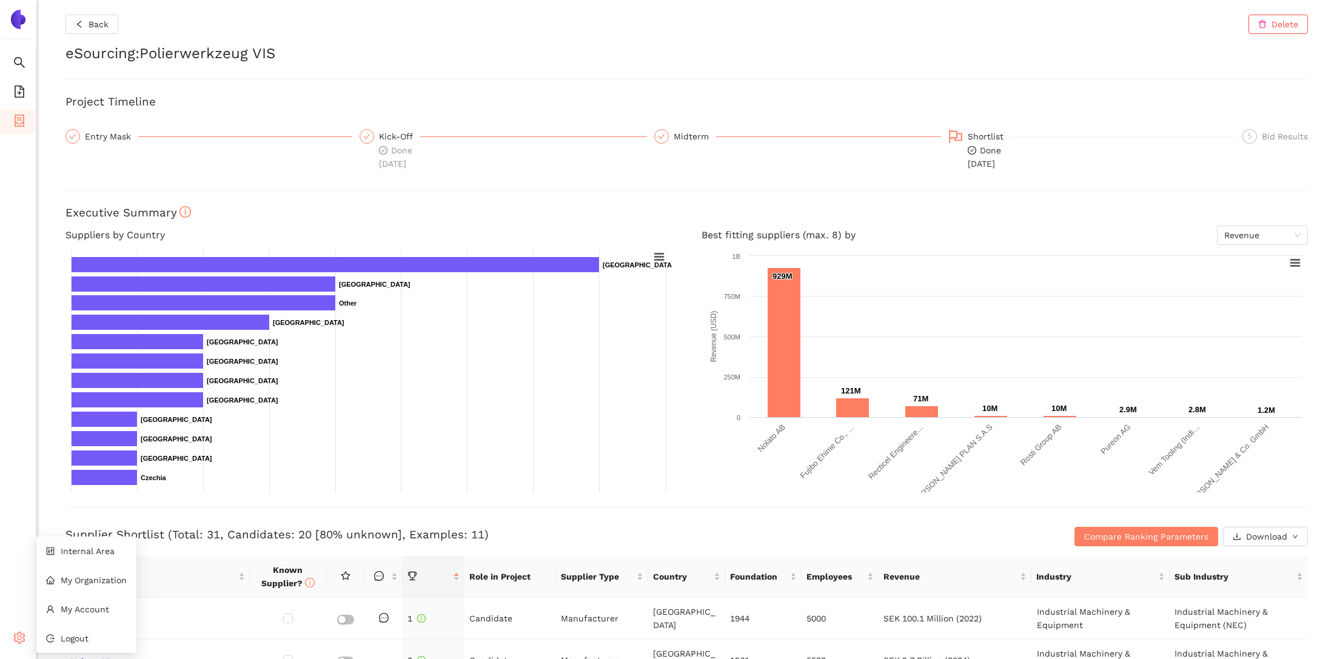
click at [22, 640] on icon at bounding box center [24, 640] width 6 height 0
click at [82, 575] on span "My Organization" at bounding box center [94, 580] width 66 height 10
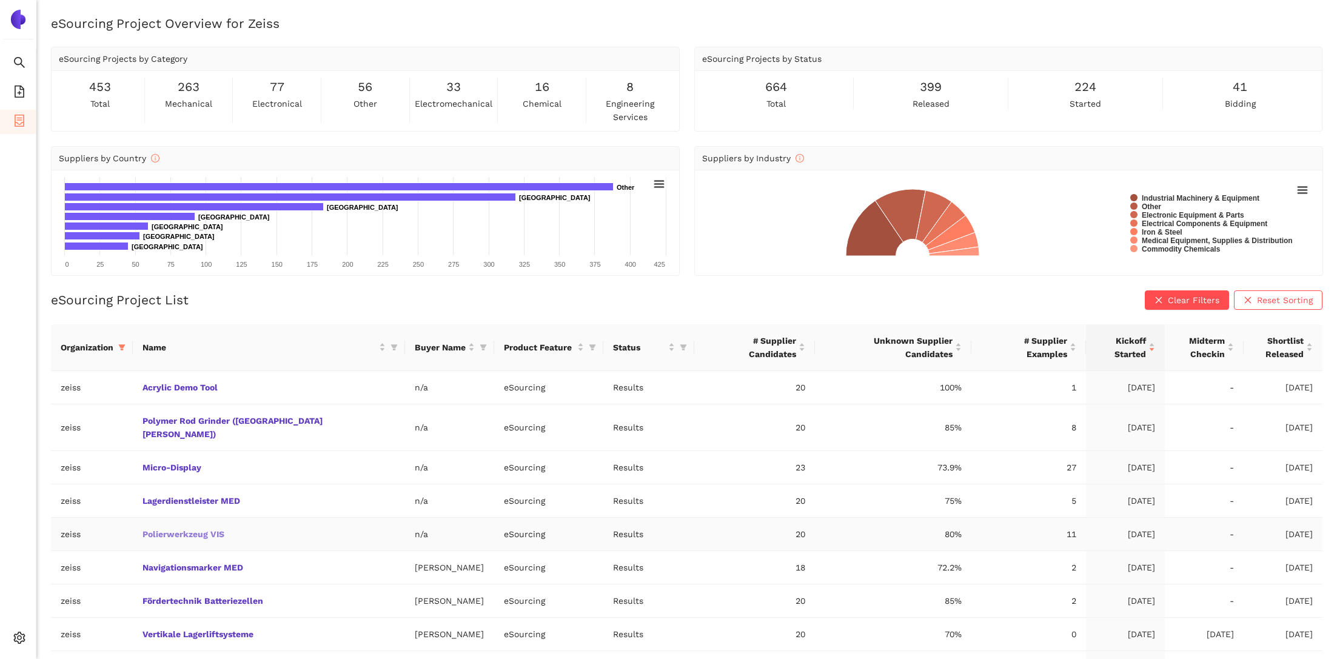
click at [0, 0] on link "Polierwerkzeug VIS" at bounding box center [0, 0] width 0 height 0
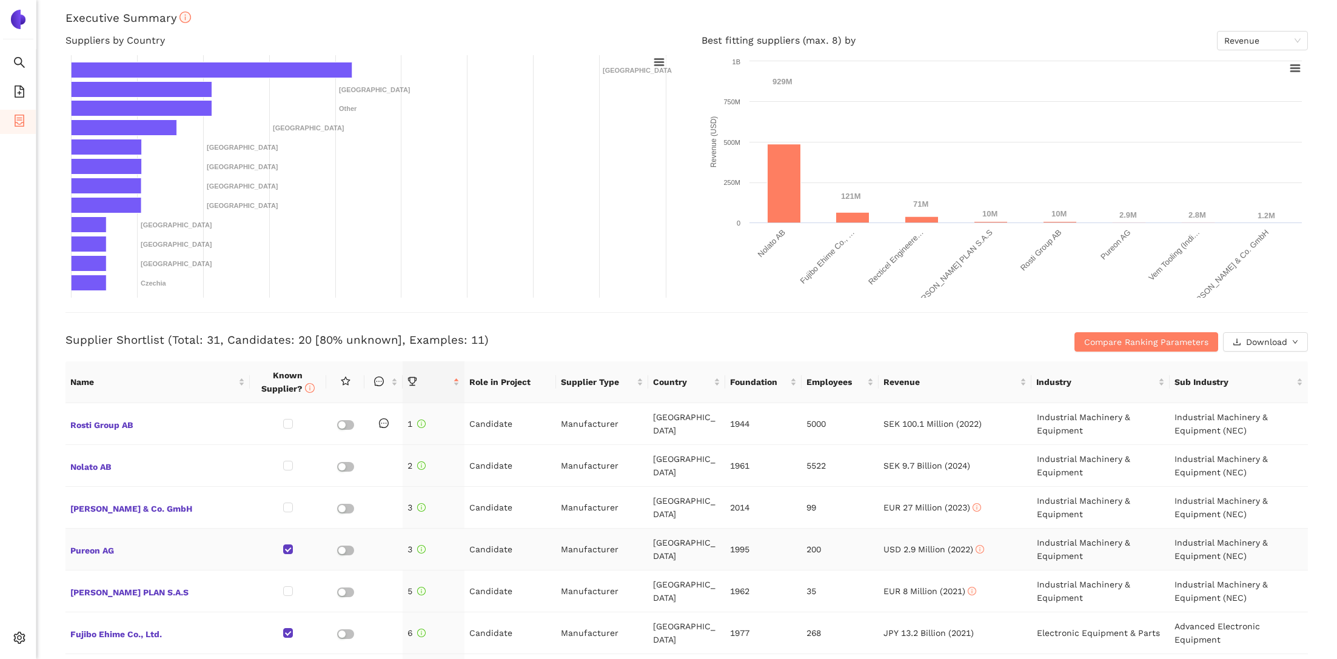
scroll to position [195, 0]
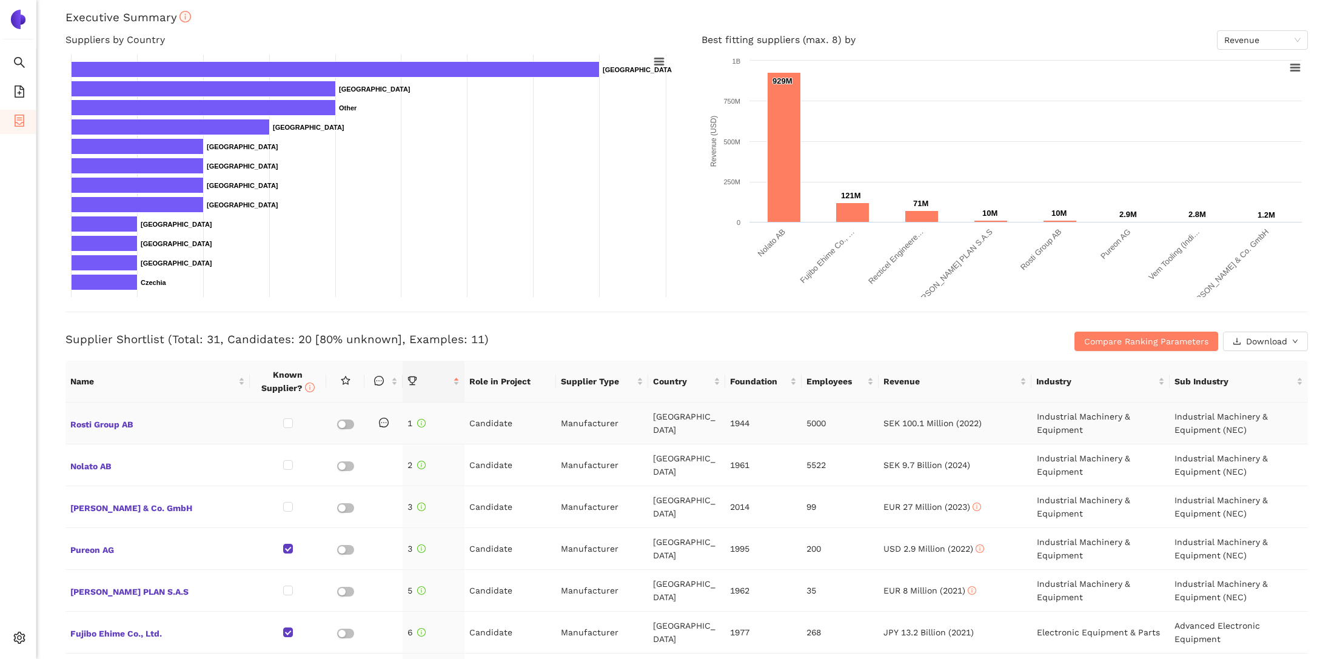
click at [385, 421] on icon "message" at bounding box center [384, 423] width 10 height 10
click at [15, 640] on icon "setting" at bounding box center [19, 638] width 12 height 12
click at [78, 548] on span "Internal Area" at bounding box center [88, 551] width 54 height 10
